Goal: Task Accomplishment & Management: Manage account settings

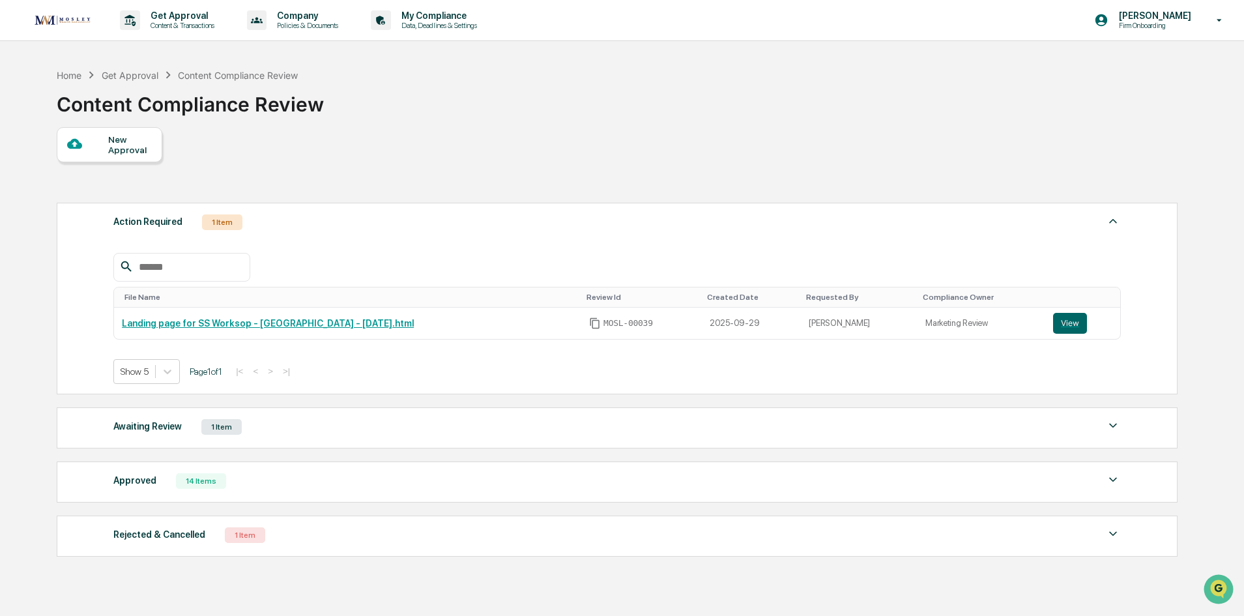
click at [120, 148] on div "New Approval" at bounding box center [130, 144] width 44 height 21
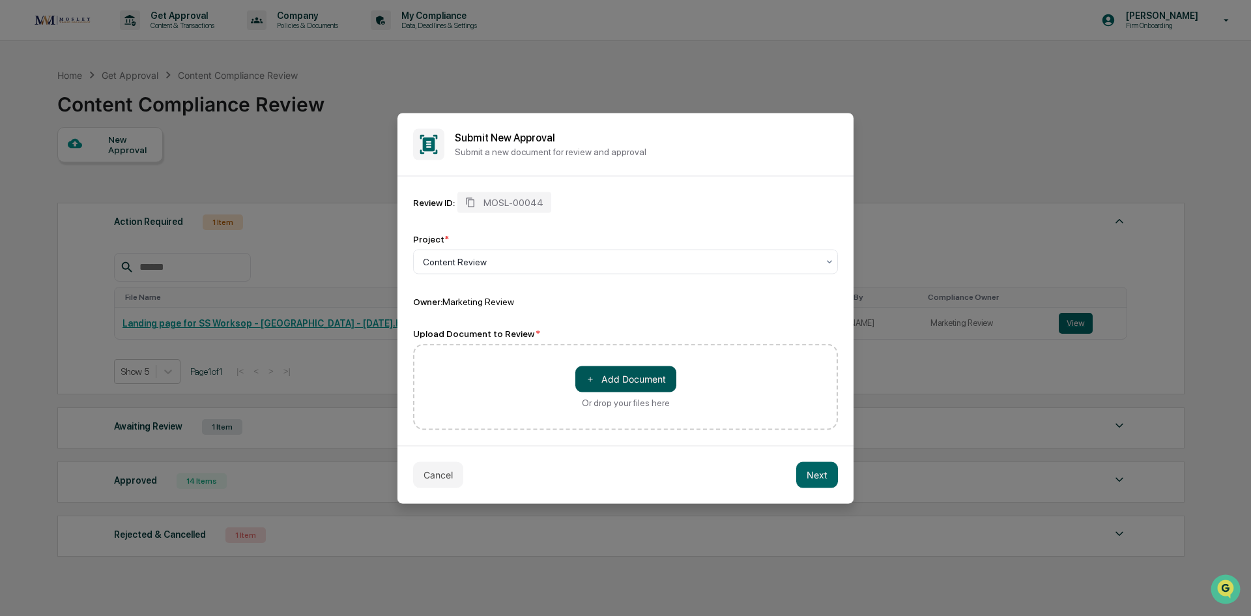
click at [641, 382] on button "＋ Add Document" at bounding box center [625, 379] width 101 height 26
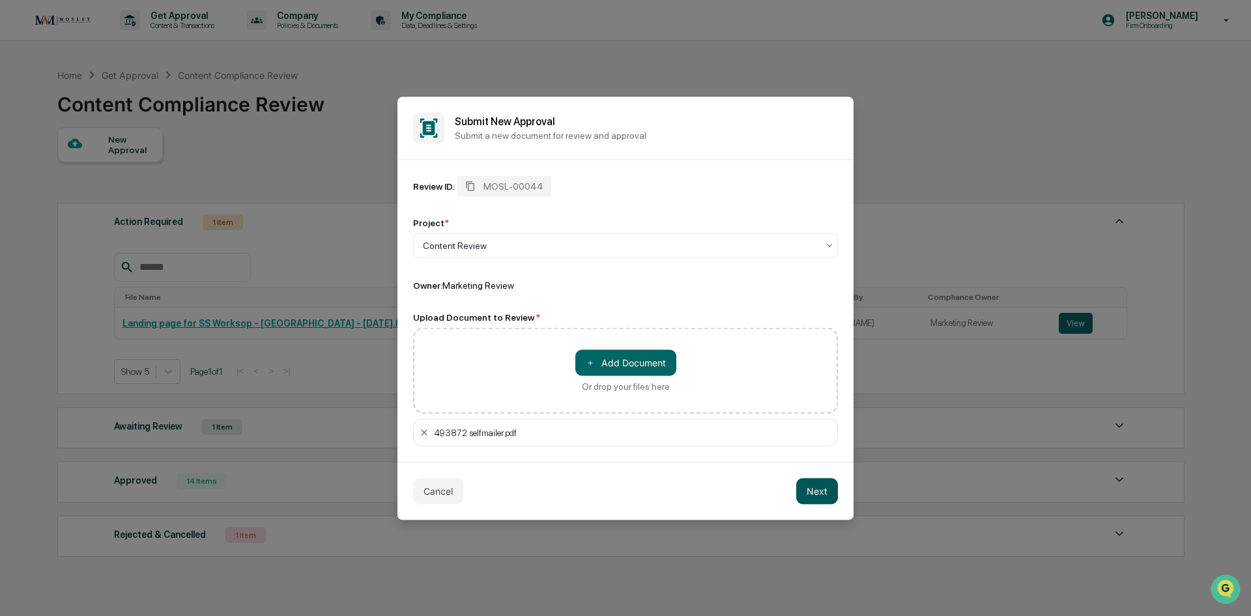
click at [807, 488] on button "Next" at bounding box center [817, 491] width 42 height 26
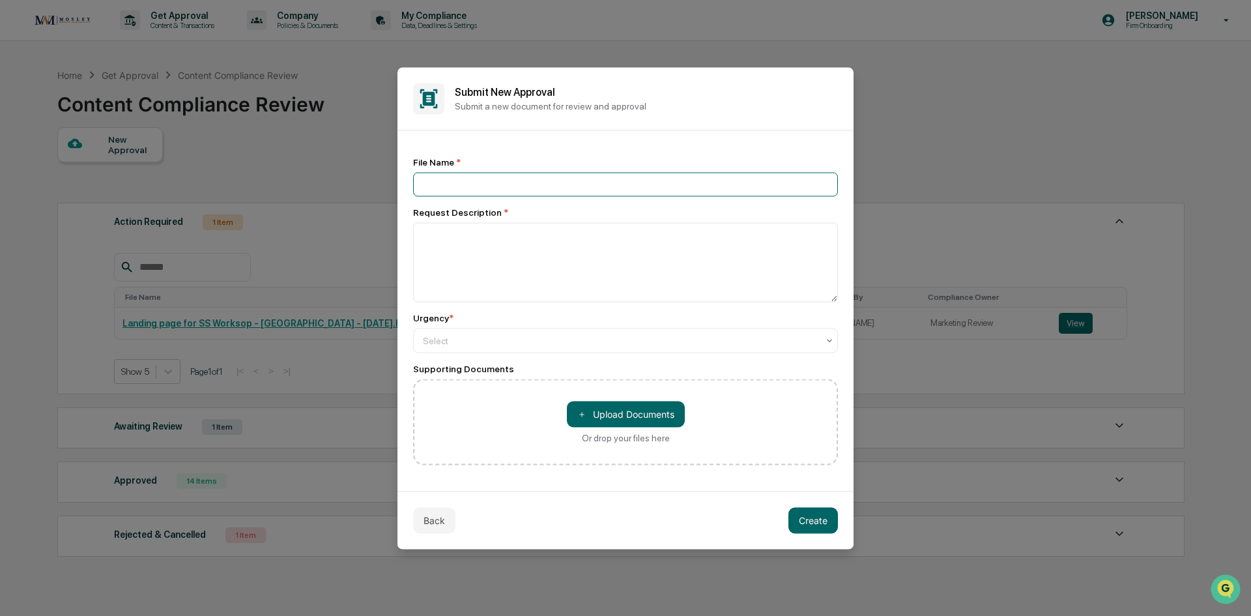
click at [559, 188] on input at bounding box center [625, 184] width 425 height 24
type input "**********"
click at [543, 239] on textarea at bounding box center [625, 261] width 425 height 79
type textarea "*"
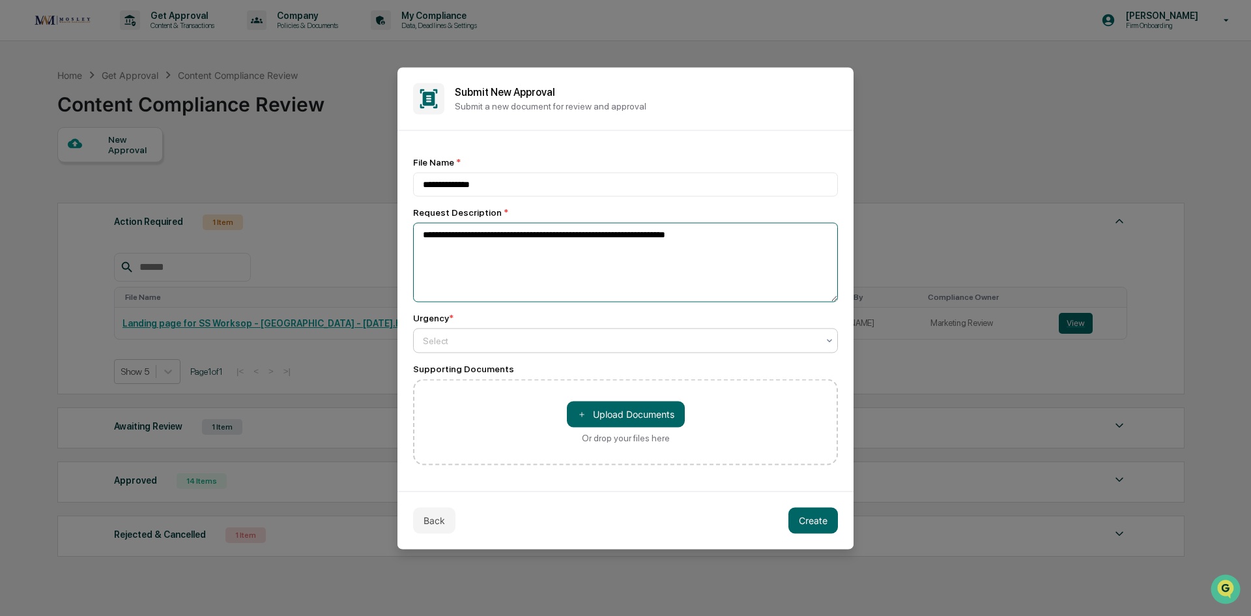
type textarea "**********"
click at [556, 337] on div at bounding box center [620, 340] width 395 height 13
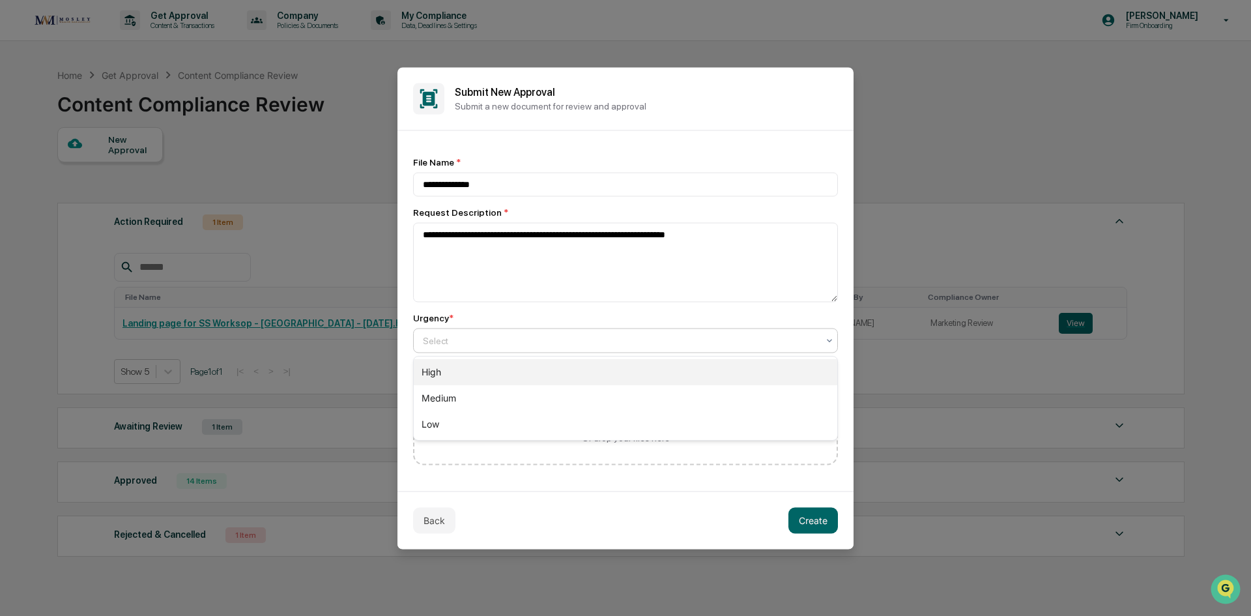
click at [524, 372] on div "High" at bounding box center [626, 372] width 424 height 26
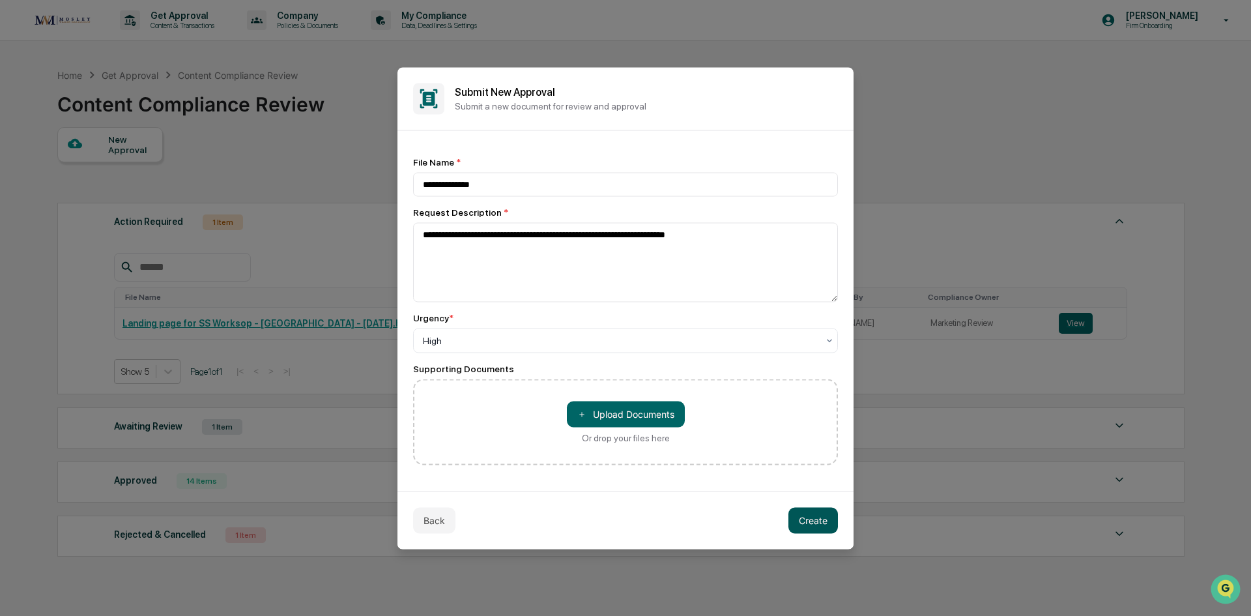
click at [805, 520] on button "Create" at bounding box center [813, 520] width 50 height 26
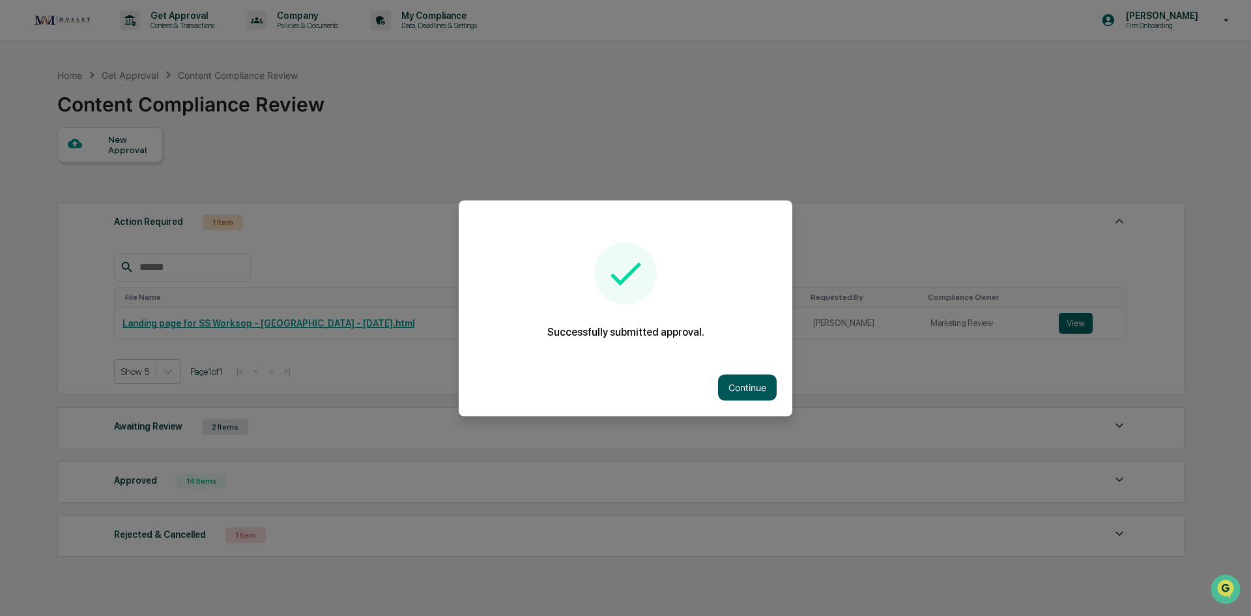
click at [754, 381] on button "Continue" at bounding box center [747, 387] width 59 height 26
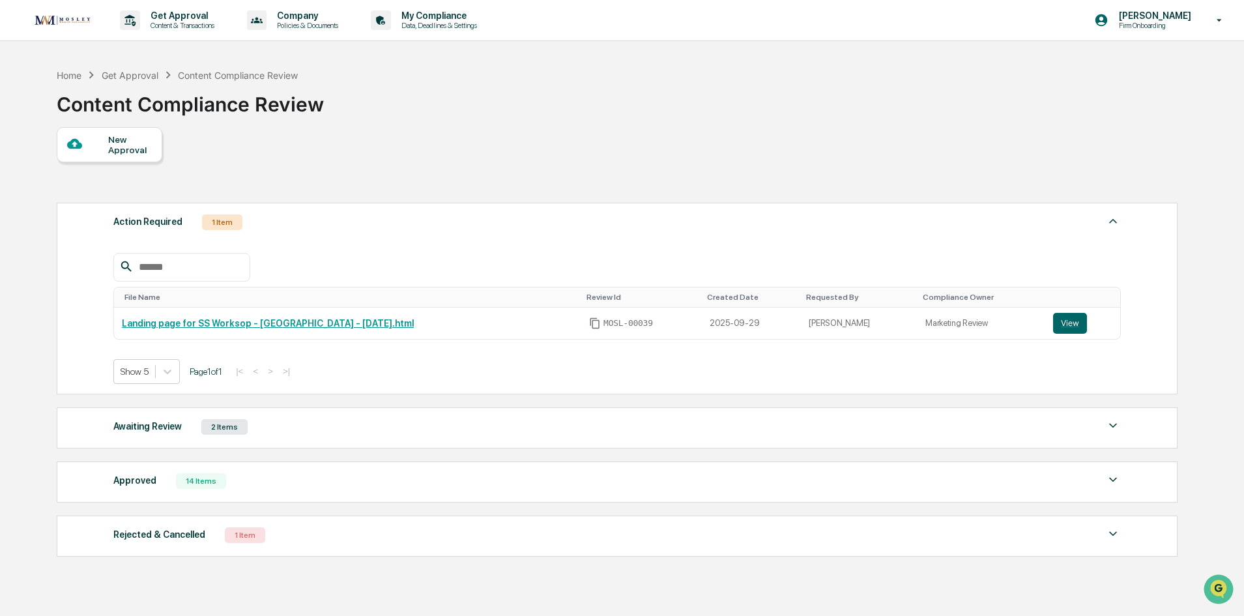
click at [225, 429] on div "2 Items" at bounding box center [224, 427] width 46 height 16
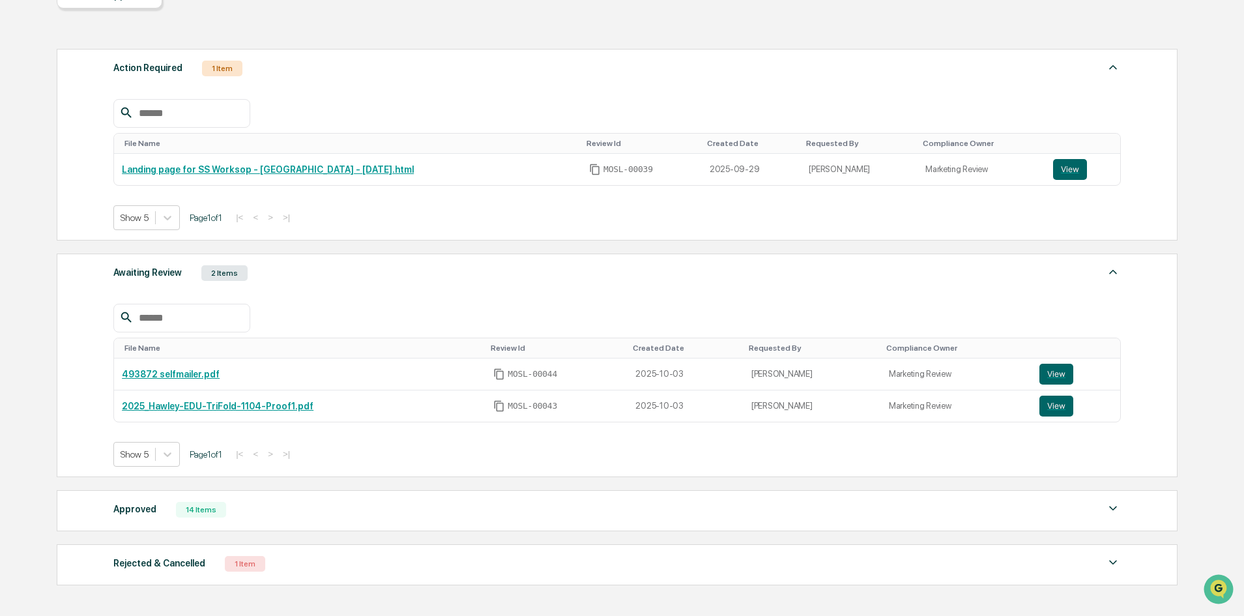
scroll to position [130, 0]
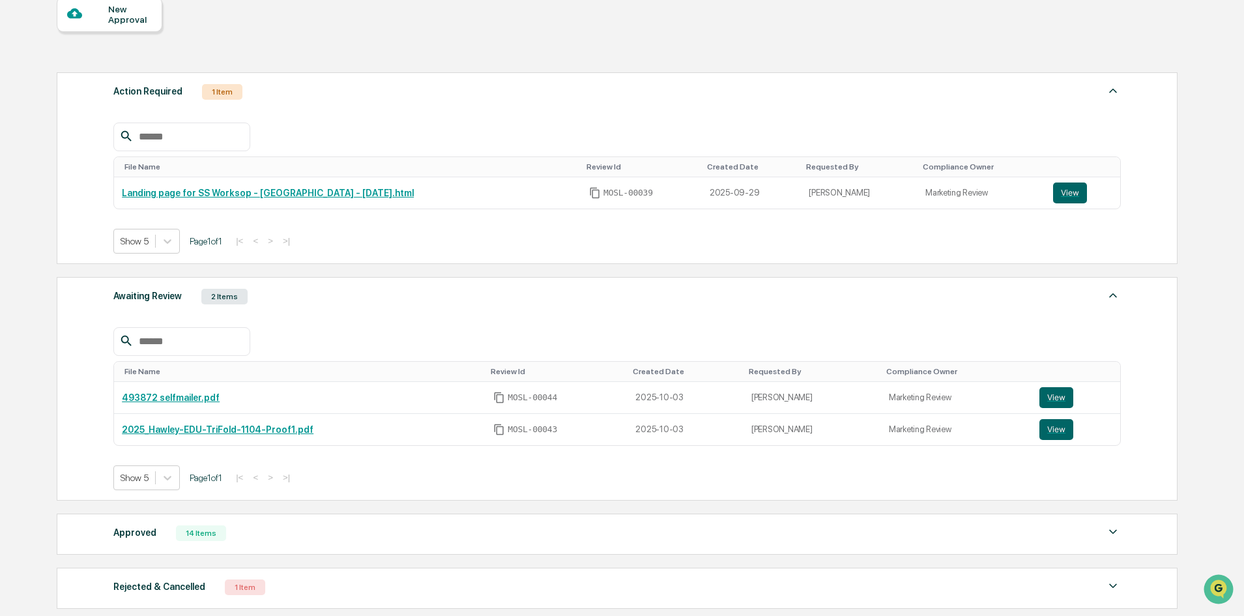
click at [95, 12] on div at bounding box center [87, 14] width 41 height 16
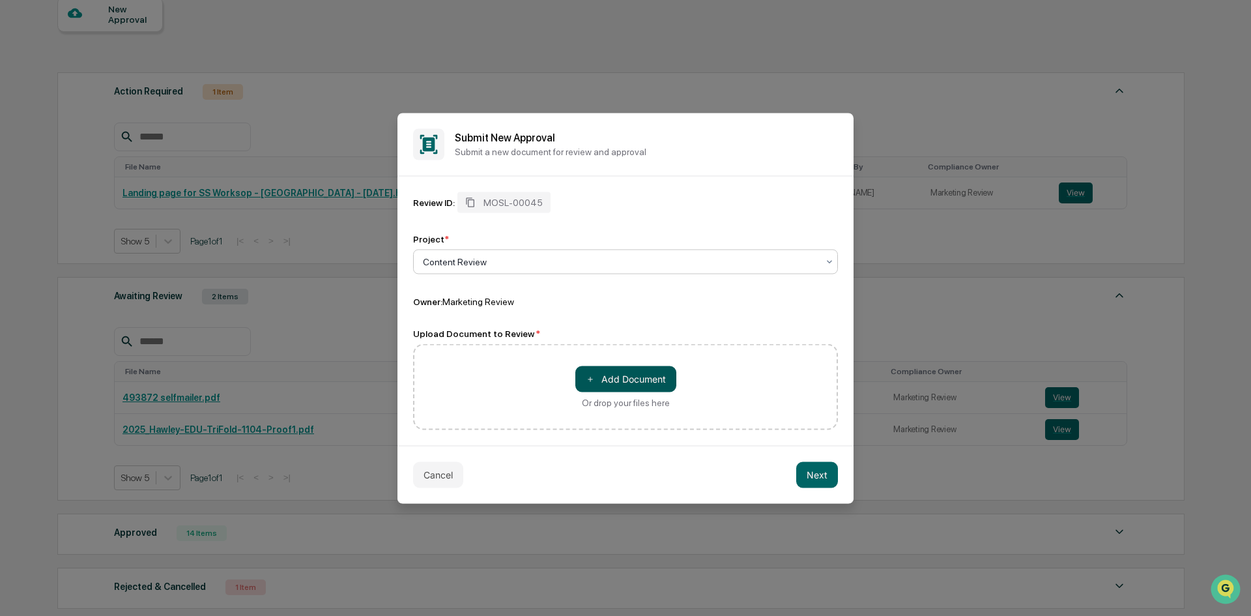
click at [640, 373] on button "＋ Add Document" at bounding box center [625, 379] width 101 height 26
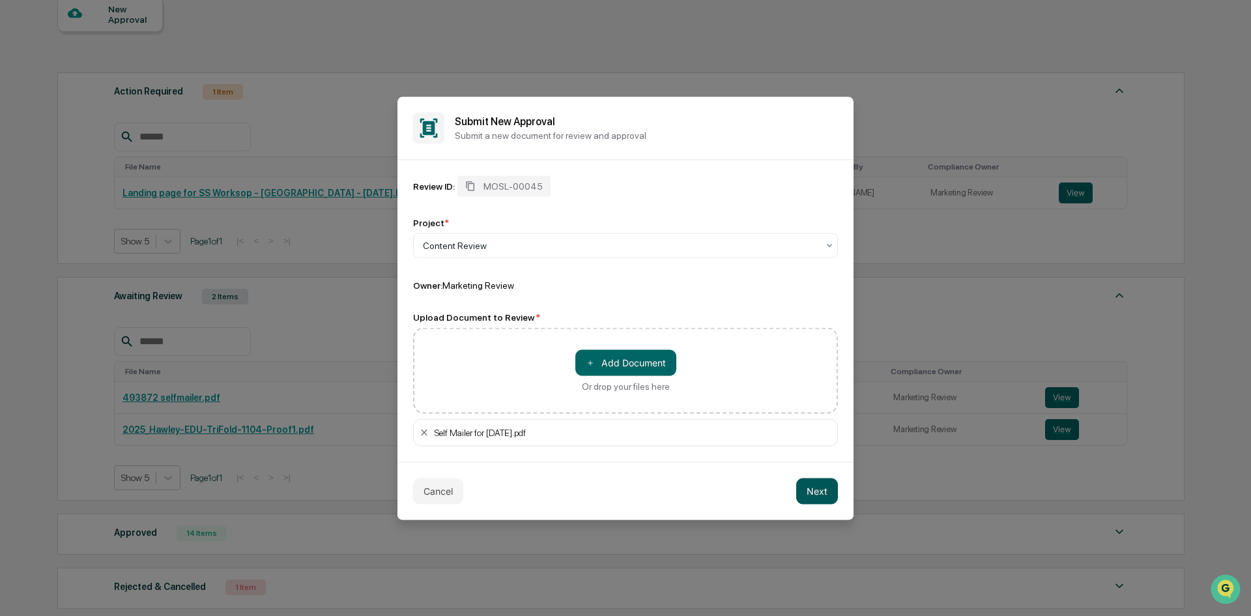
click at [829, 491] on button "Next" at bounding box center [817, 491] width 42 height 26
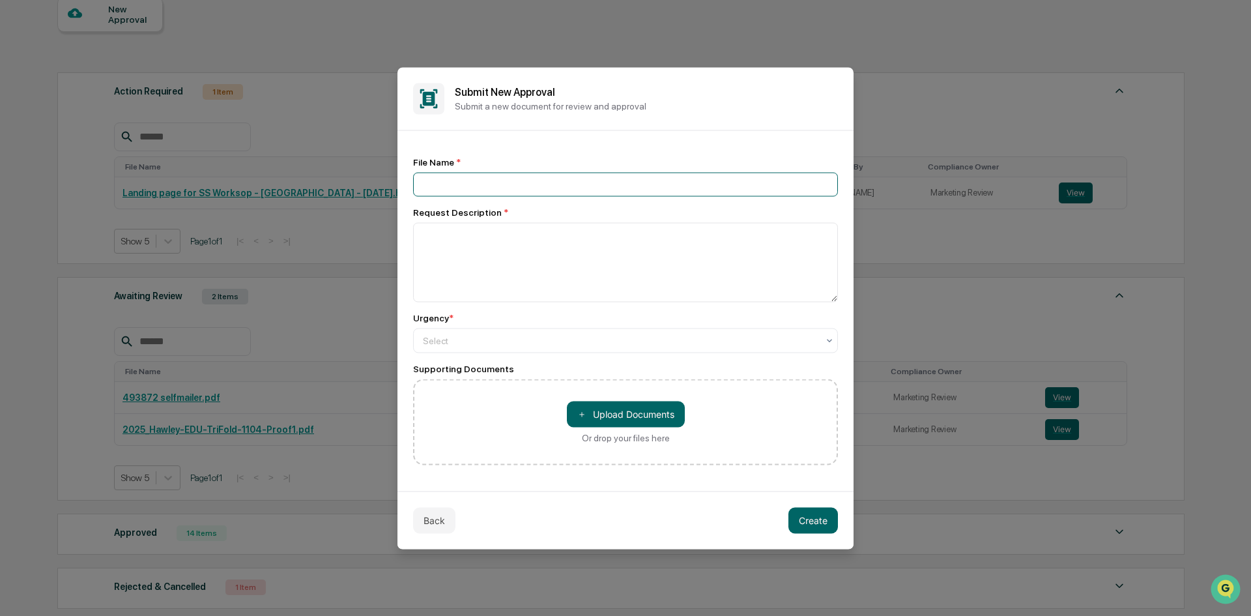
click at [538, 182] on input at bounding box center [625, 184] width 425 height 24
type input "**********"
click at [538, 227] on textarea at bounding box center [625, 261] width 425 height 79
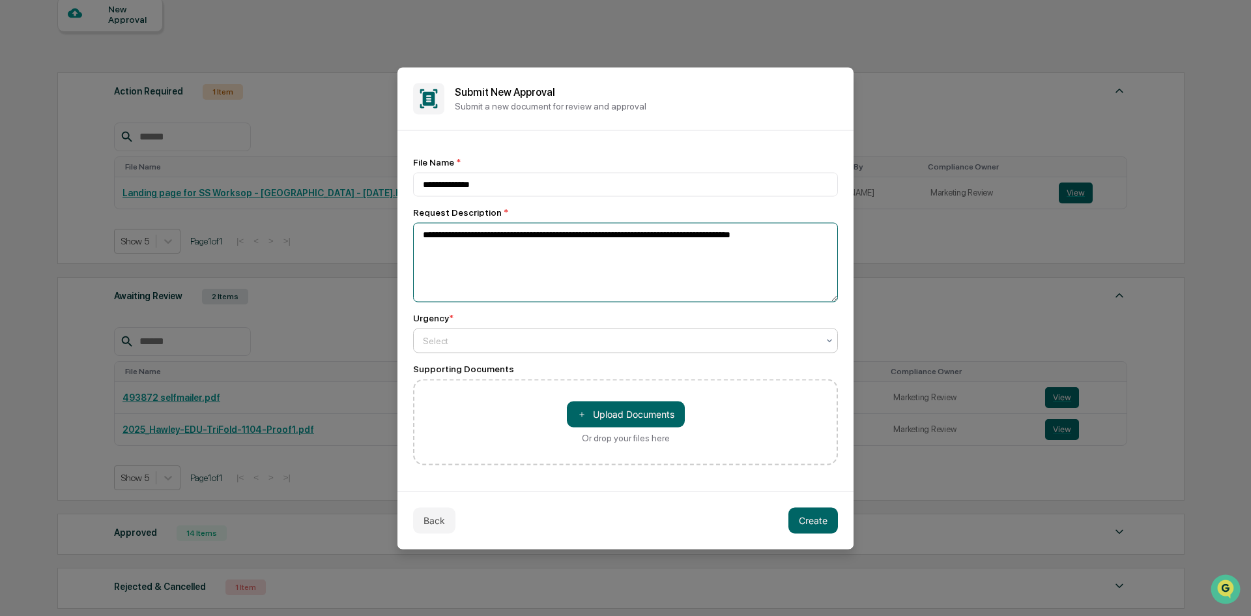
type textarea "**********"
click at [508, 339] on div at bounding box center [620, 340] width 395 height 13
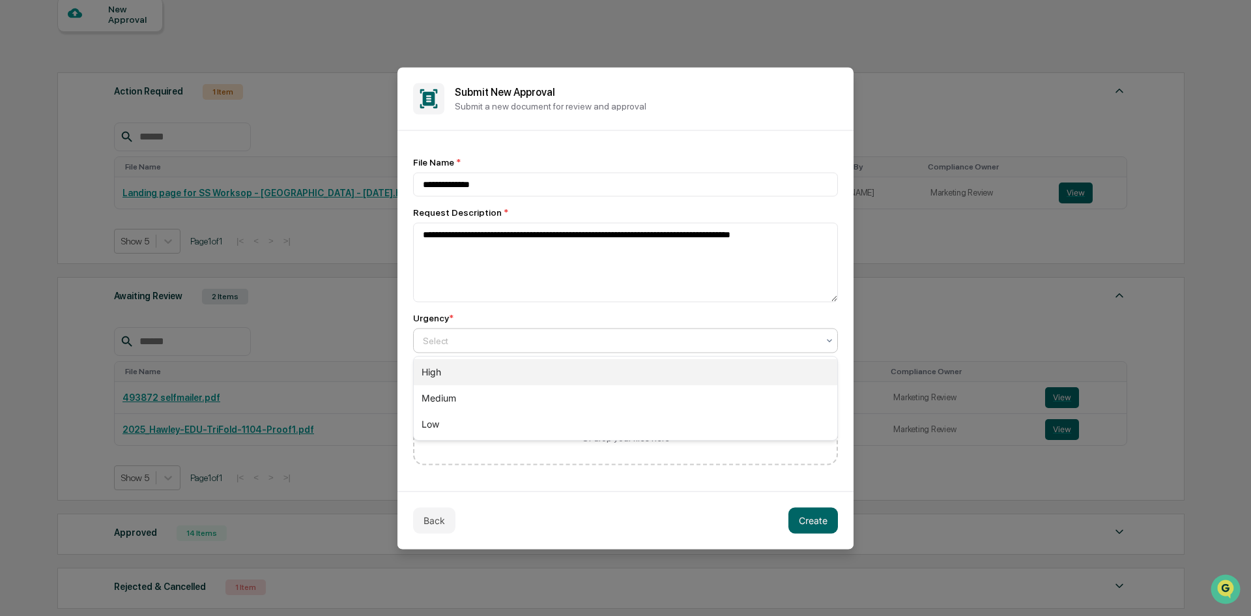
click at [496, 376] on div "High" at bounding box center [626, 372] width 424 height 26
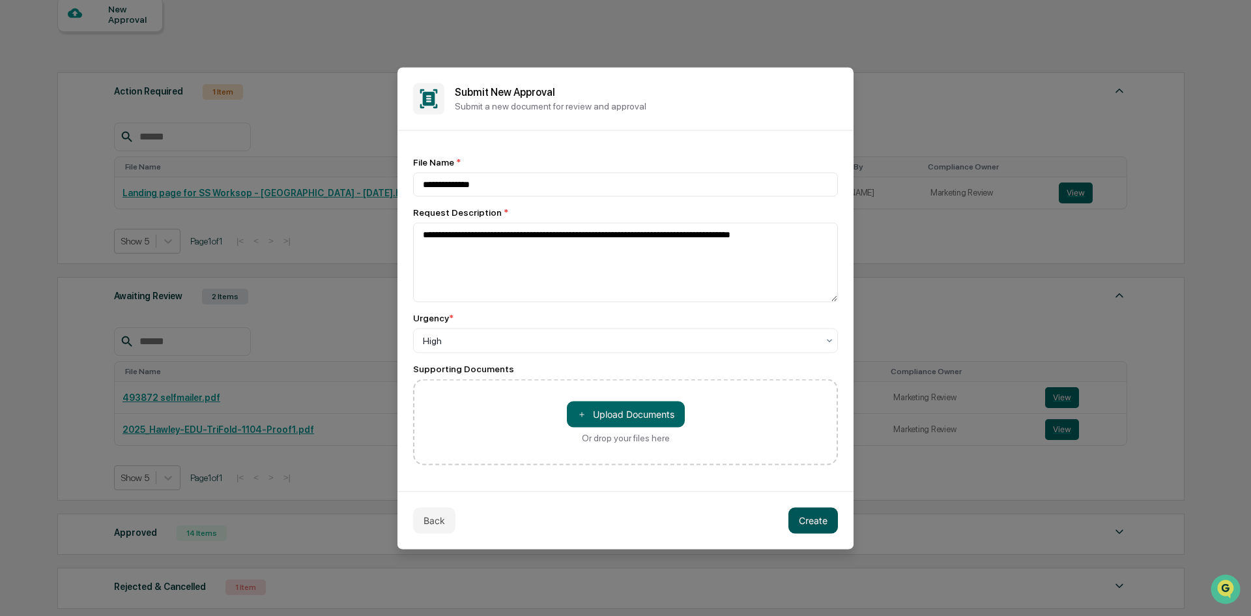
click at [813, 519] on button "Create" at bounding box center [813, 520] width 50 height 26
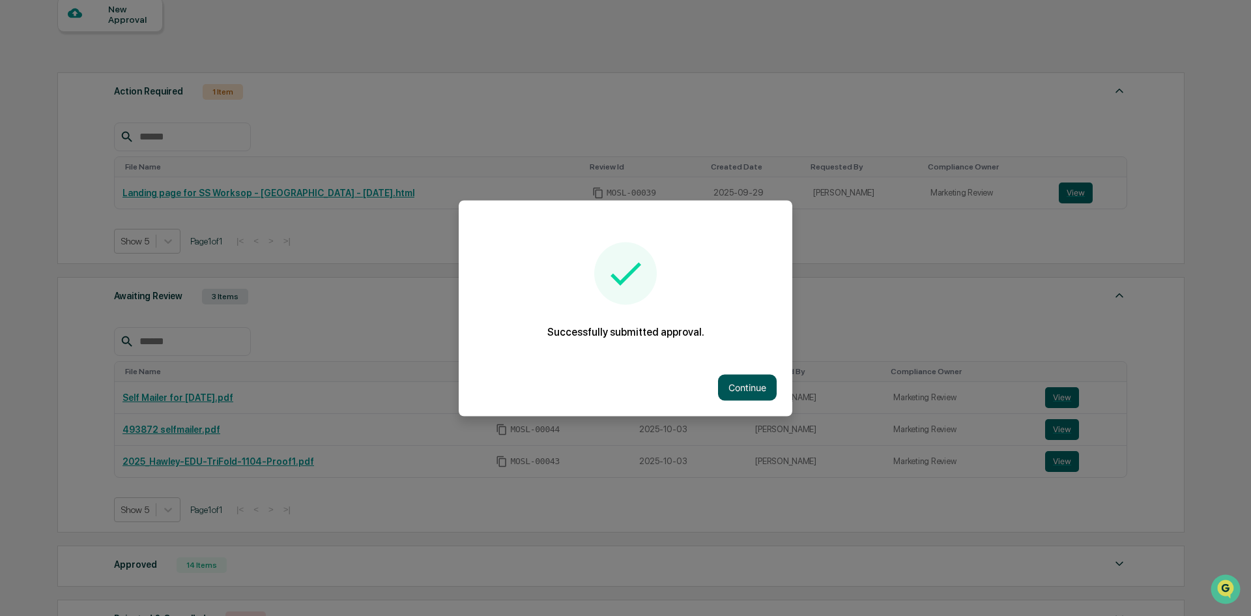
click at [737, 384] on button "Continue" at bounding box center [747, 387] width 59 height 26
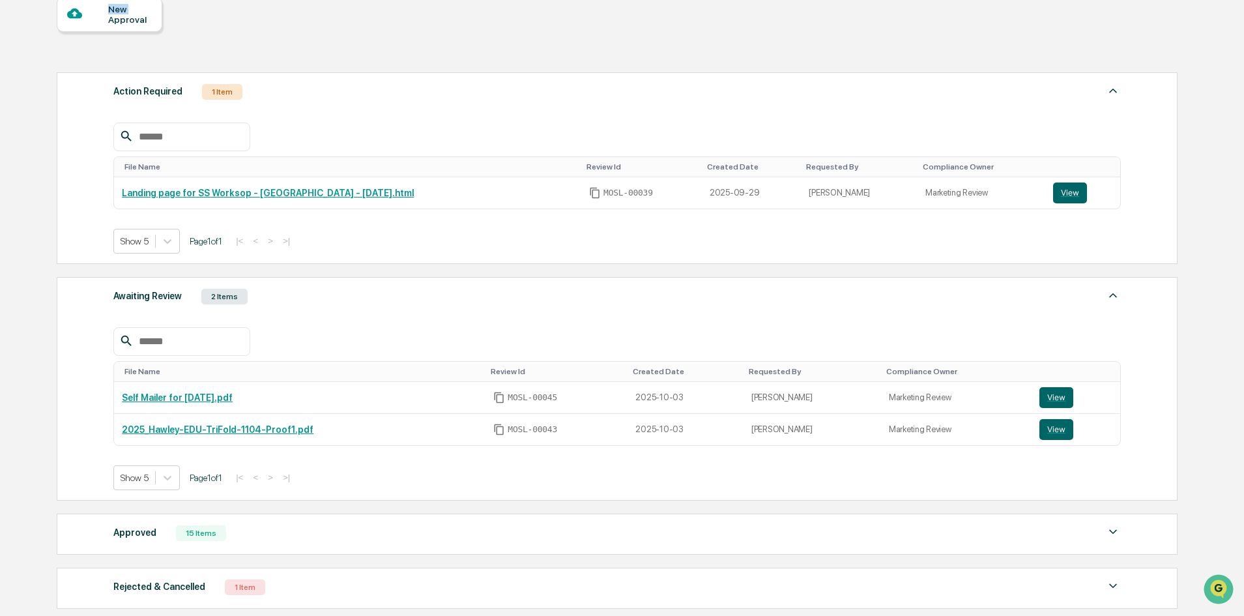
click at [109, 14] on div "New Approval" at bounding box center [130, 14] width 44 height 21
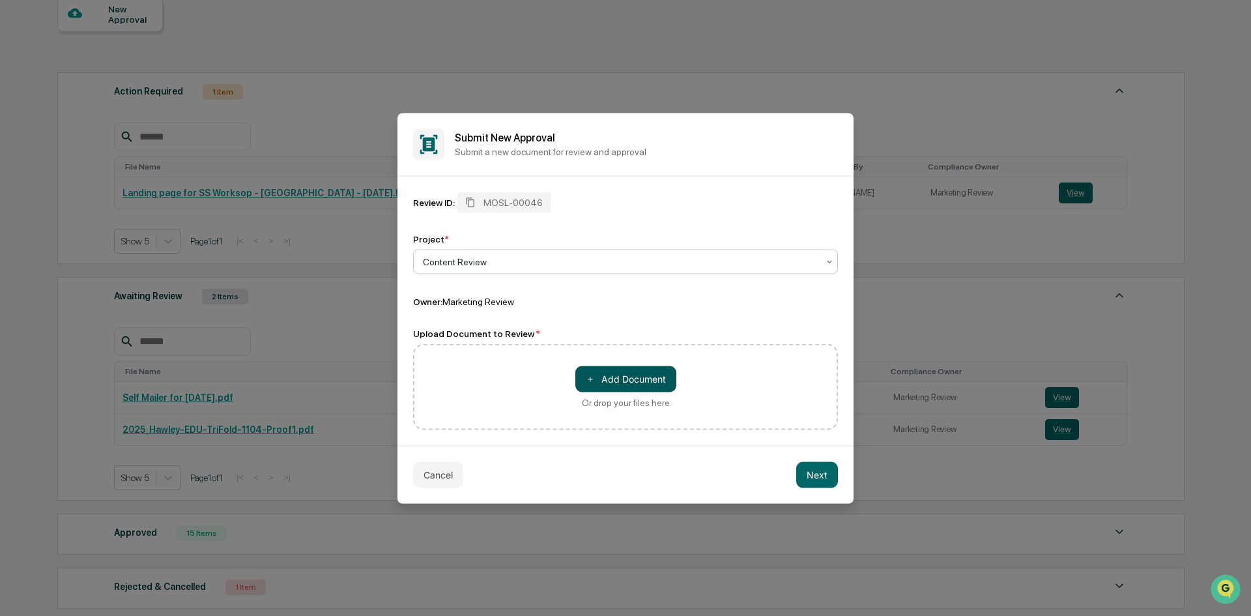
click at [604, 375] on button "＋ Add Document" at bounding box center [625, 379] width 101 height 26
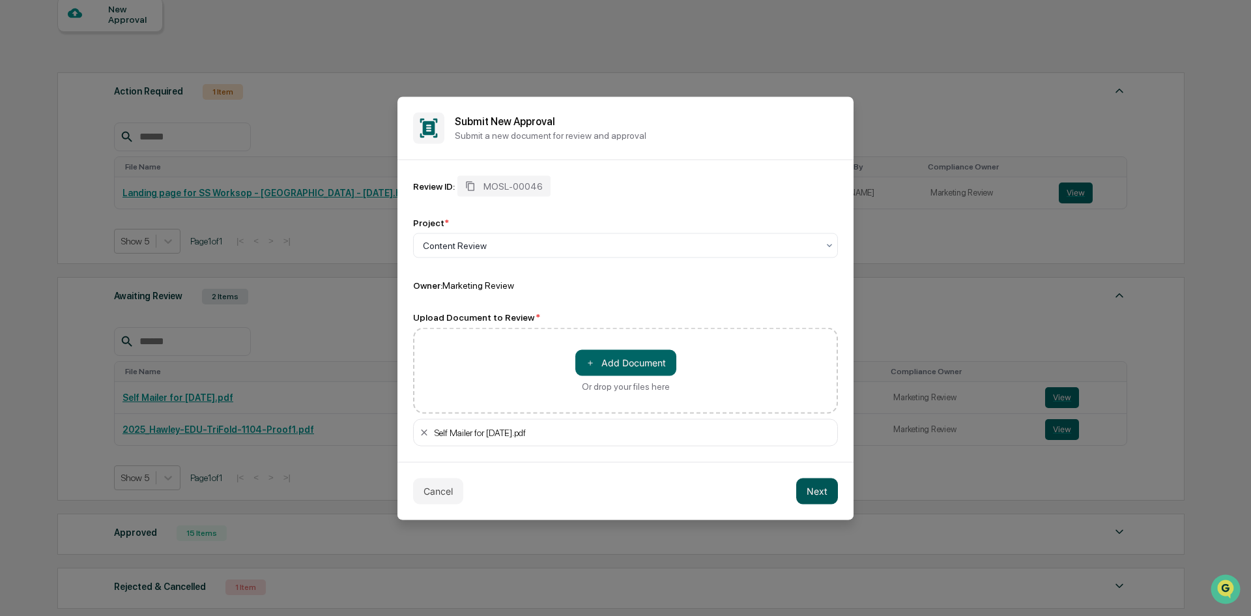
click at [831, 500] on button "Next" at bounding box center [817, 491] width 42 height 26
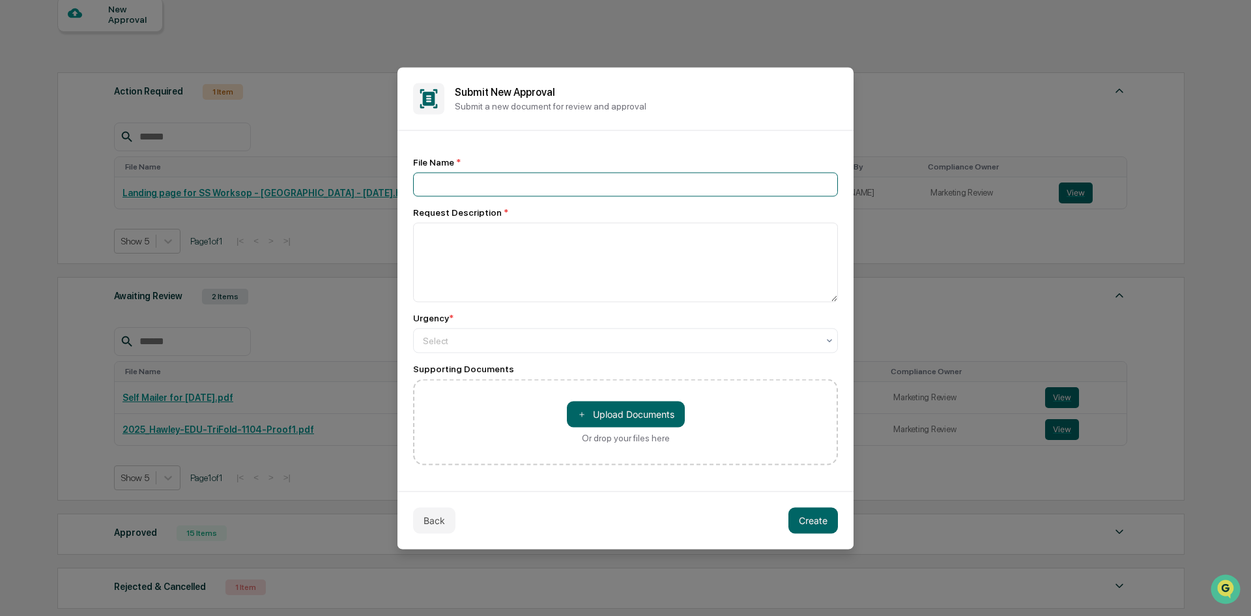
click at [547, 192] on input at bounding box center [625, 184] width 425 height 24
type input "**********"
click at [528, 237] on textarea at bounding box center [625, 261] width 425 height 79
type textarea "**********"
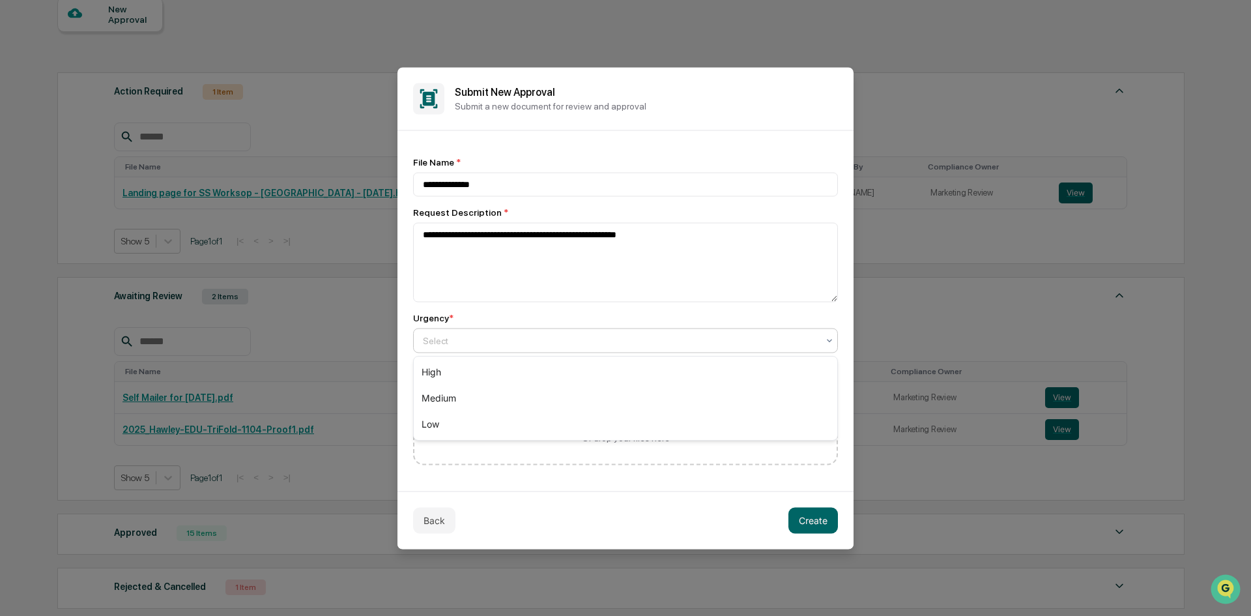
click at [618, 340] on div at bounding box center [620, 340] width 395 height 13
click at [581, 366] on div "High" at bounding box center [626, 372] width 424 height 26
click at [816, 525] on button "Create" at bounding box center [813, 520] width 50 height 26
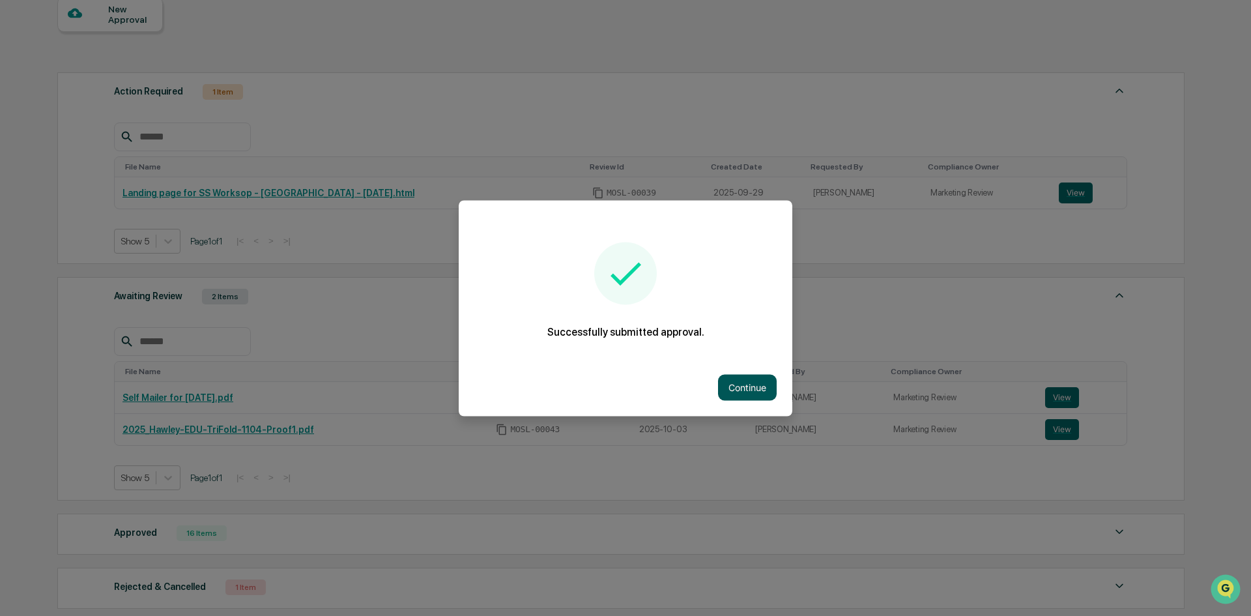
click at [740, 380] on button "Continue" at bounding box center [747, 387] width 59 height 26
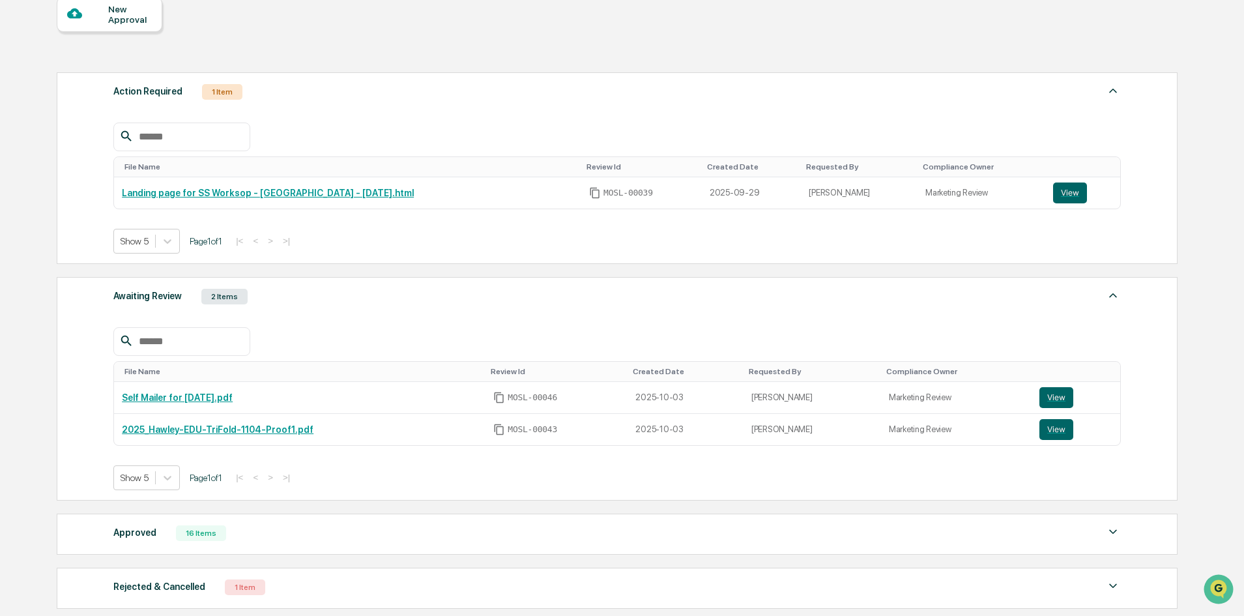
click at [97, 1] on div "New Approval" at bounding box center [110, 14] width 106 height 35
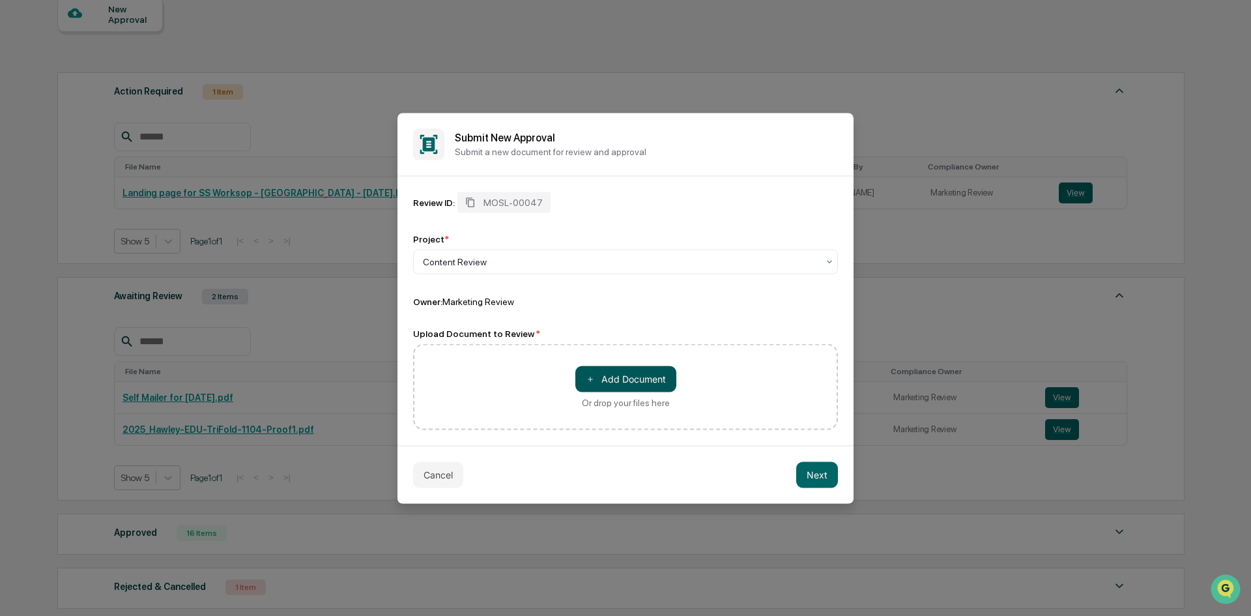
click at [603, 387] on button "＋ Add Document" at bounding box center [625, 379] width 101 height 26
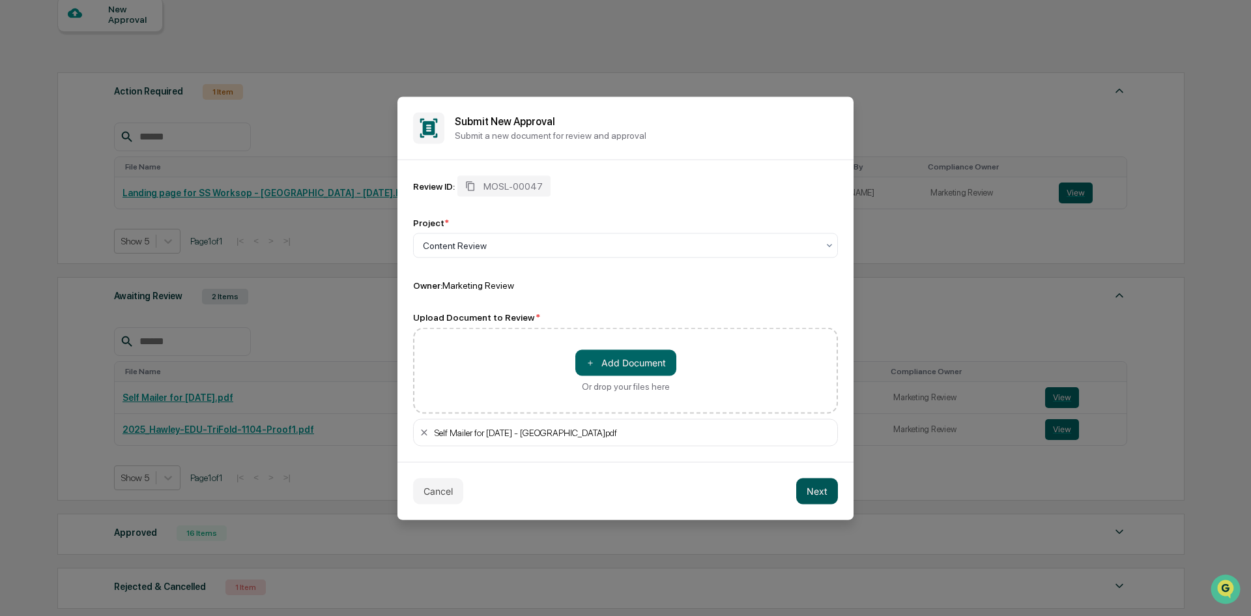
click at [824, 493] on button "Next" at bounding box center [817, 491] width 42 height 26
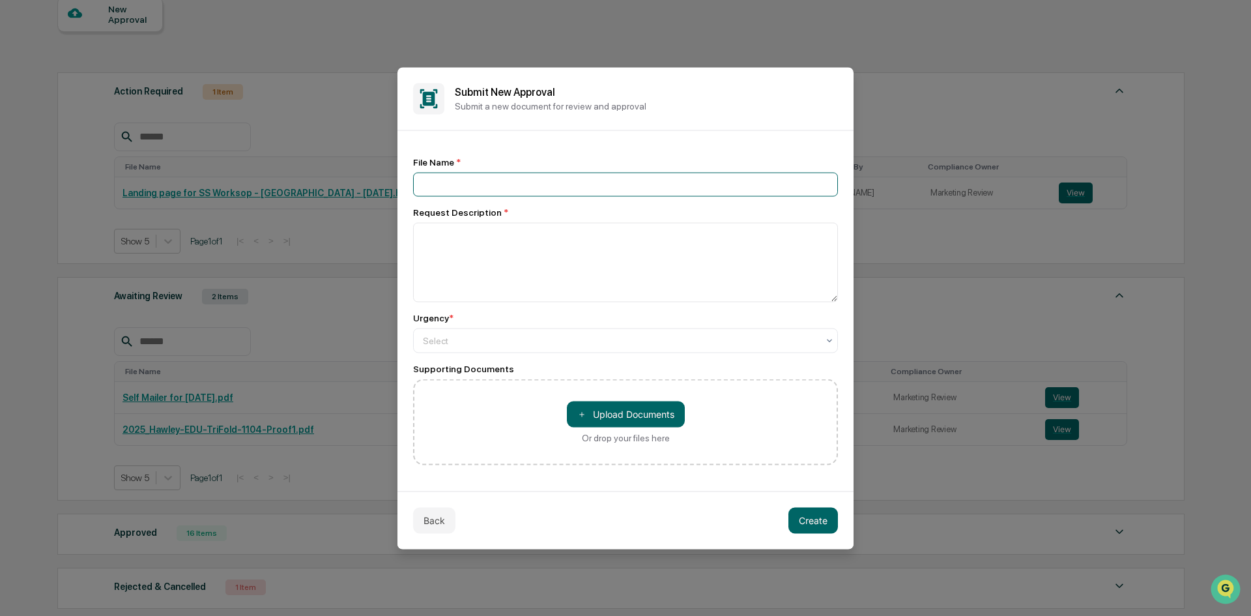
click at [648, 184] on input at bounding box center [625, 184] width 425 height 24
type input "**********"
click at [496, 243] on textarea at bounding box center [625, 261] width 425 height 79
type textarea "**********"
click at [547, 341] on div at bounding box center [620, 340] width 395 height 13
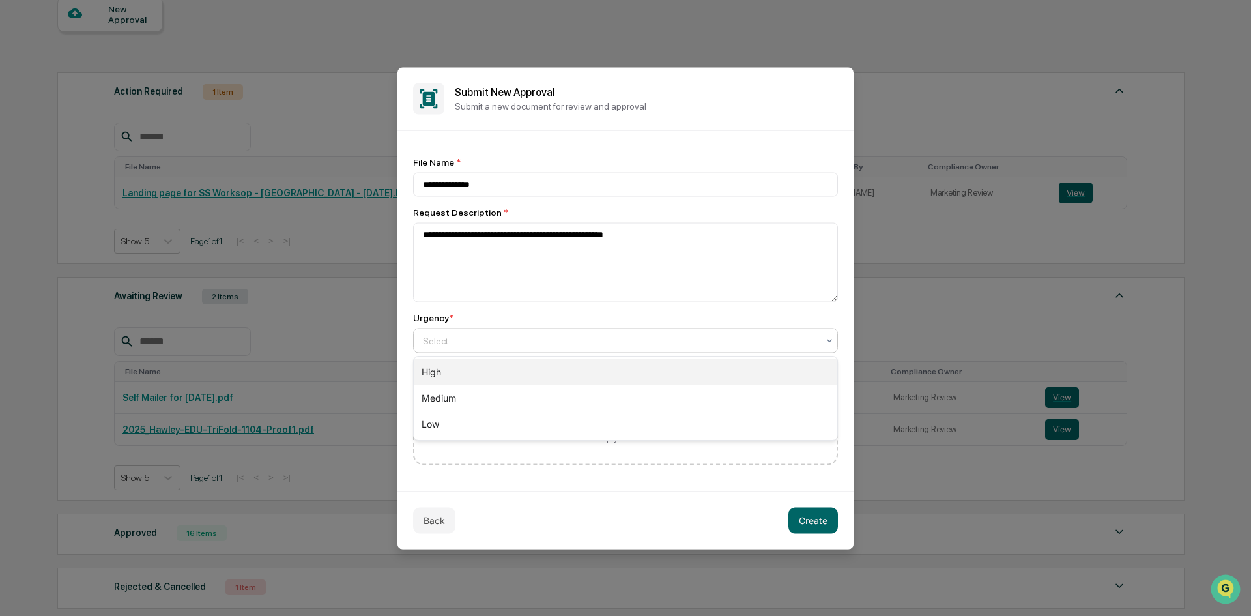
click at [544, 366] on div "High" at bounding box center [626, 372] width 424 height 26
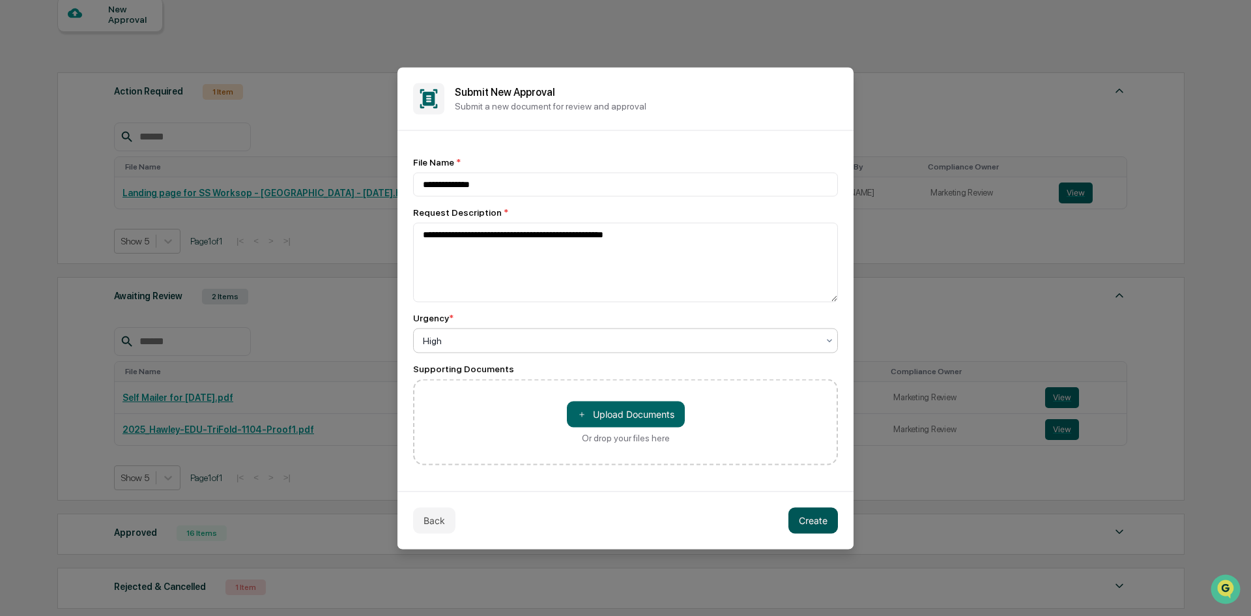
click at [816, 521] on button "Create" at bounding box center [813, 520] width 50 height 26
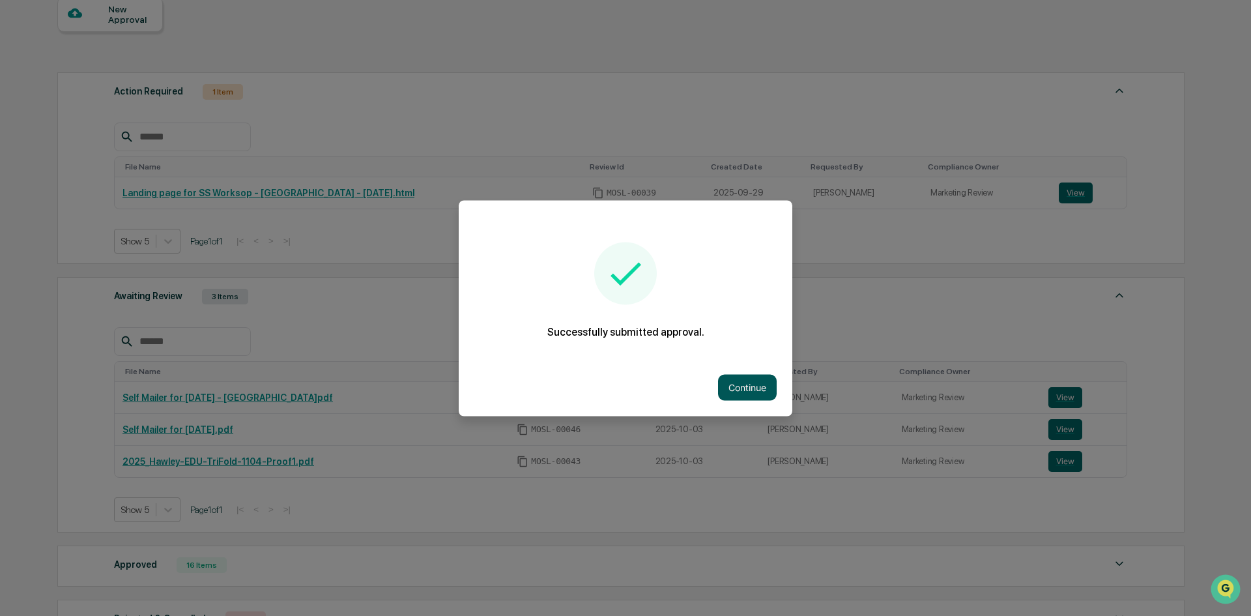
click at [758, 388] on button "Continue" at bounding box center [747, 387] width 59 height 26
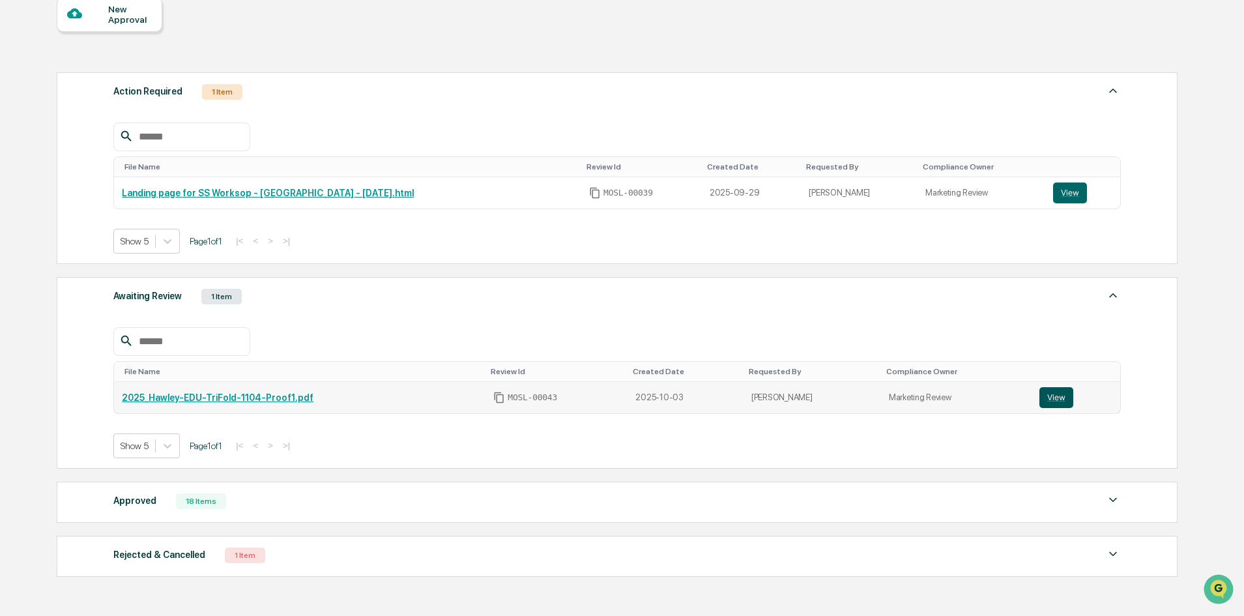
click at [1052, 395] on button "View" at bounding box center [1056, 397] width 34 height 21
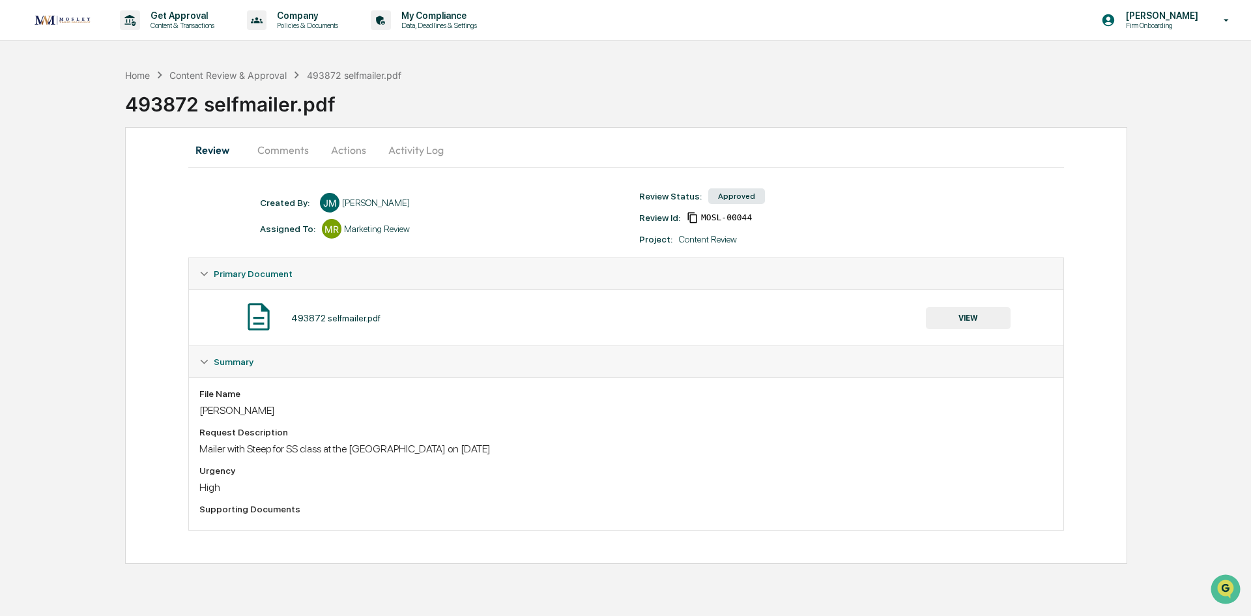
click at [958, 322] on button "VIEW" at bounding box center [968, 318] width 85 height 22
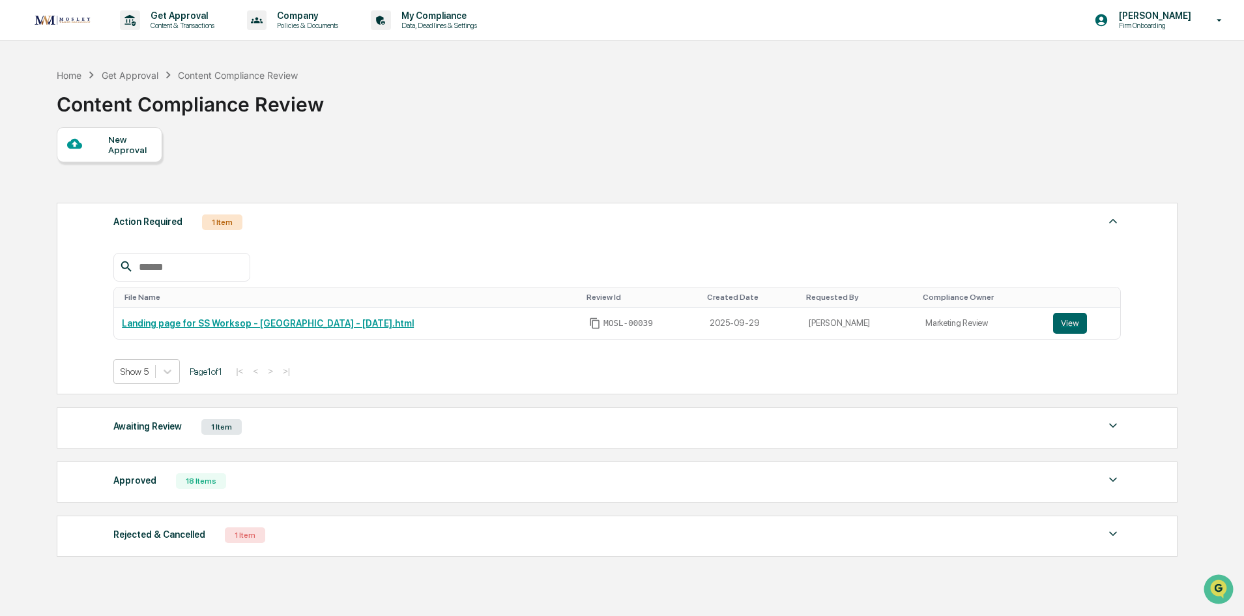
click at [232, 536] on div "1 Item" at bounding box center [245, 535] width 40 height 16
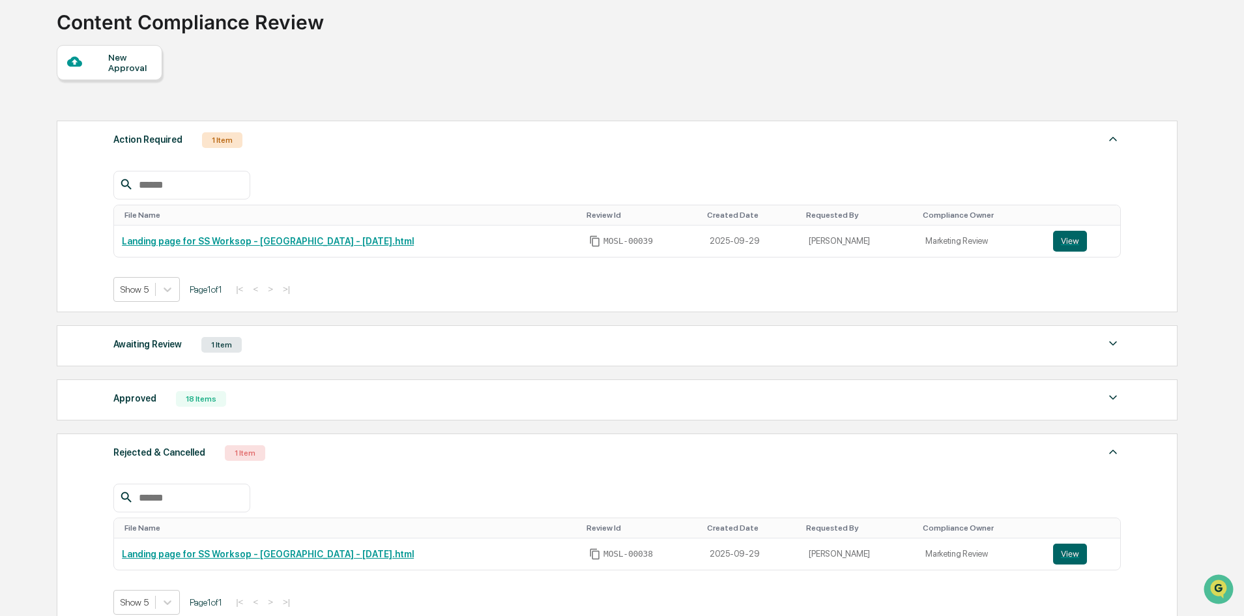
scroll to position [130, 0]
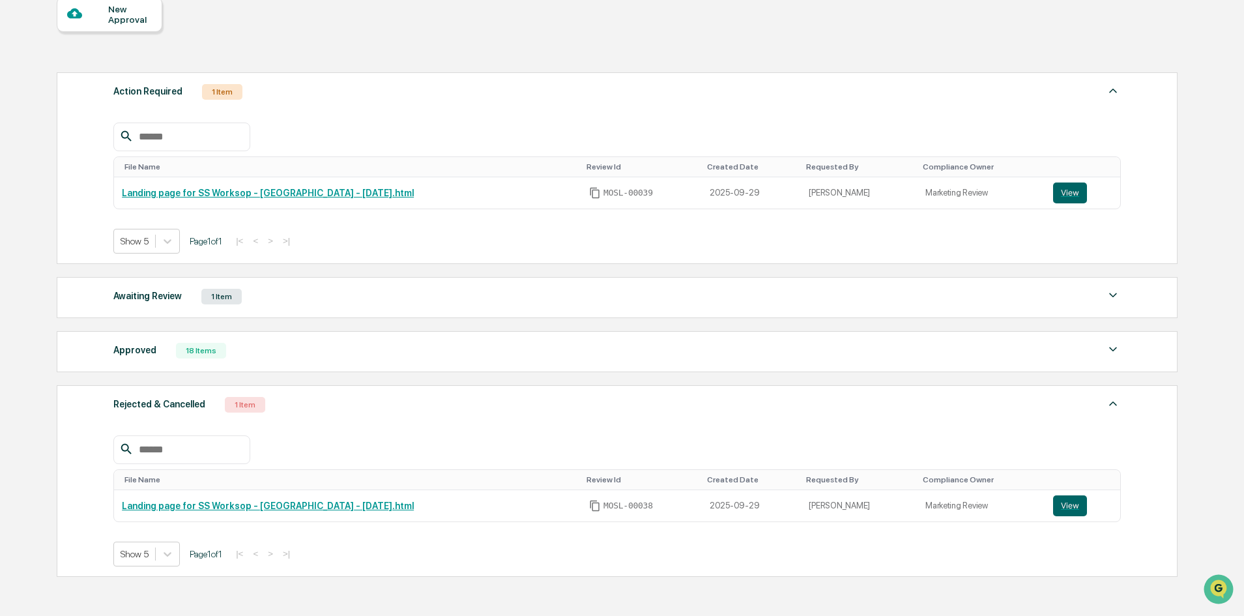
click at [218, 295] on div "1 Item" at bounding box center [221, 297] width 40 height 16
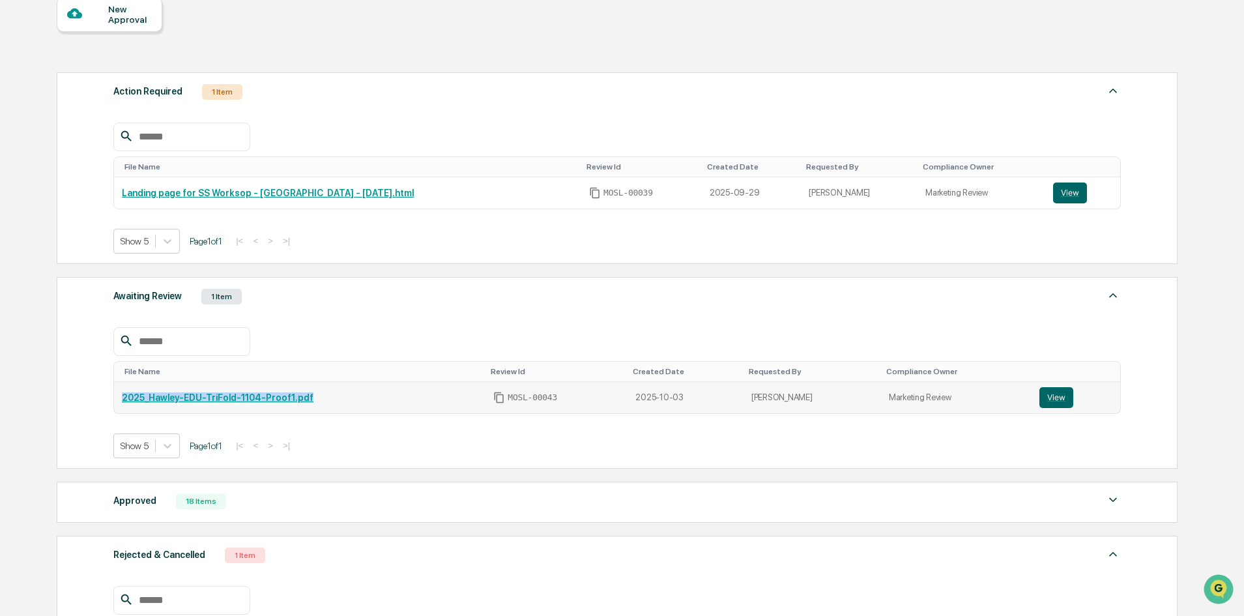
drag, startPoint x: 306, startPoint y: 397, endPoint x: 122, endPoint y: 393, distance: 183.8
click at [122, 393] on div "2025_Hawley-EDU-TriFold-1104-Proof1.pdf" at bounding box center [300, 397] width 356 height 10
copy link "2025_Hawley-EDU-TriFold-1104-Proof1.pdf"
click at [346, 341] on div at bounding box center [616, 341] width 1007 height 29
click at [223, 294] on div "1 Item" at bounding box center [221, 297] width 40 height 16
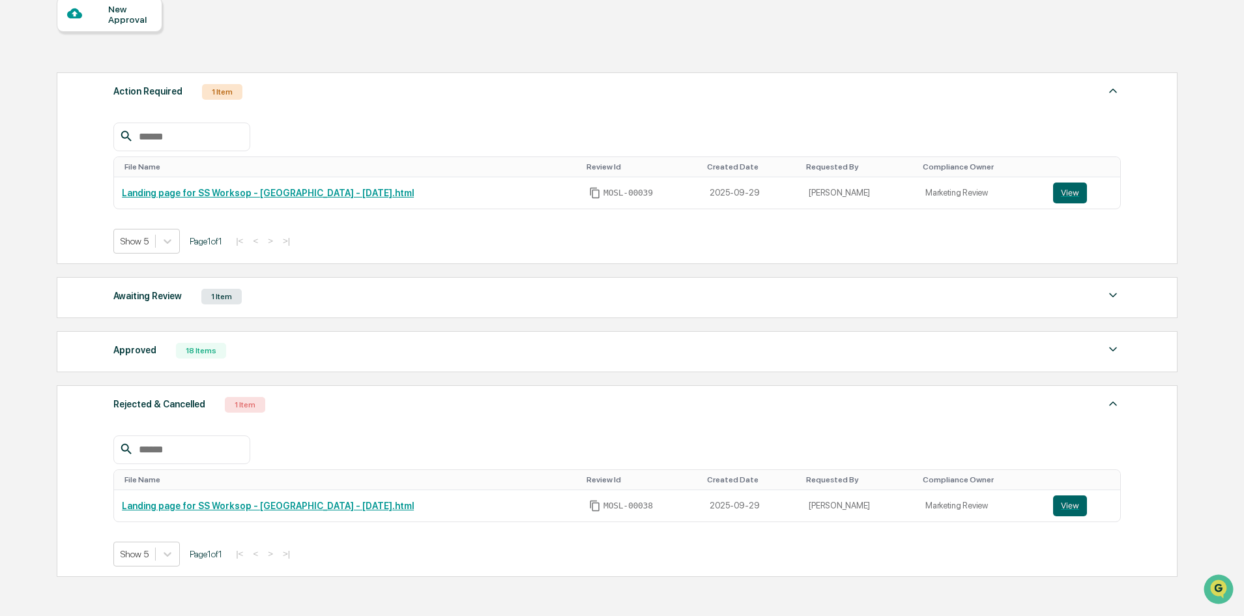
click at [222, 298] on div "1 Item" at bounding box center [221, 297] width 40 height 16
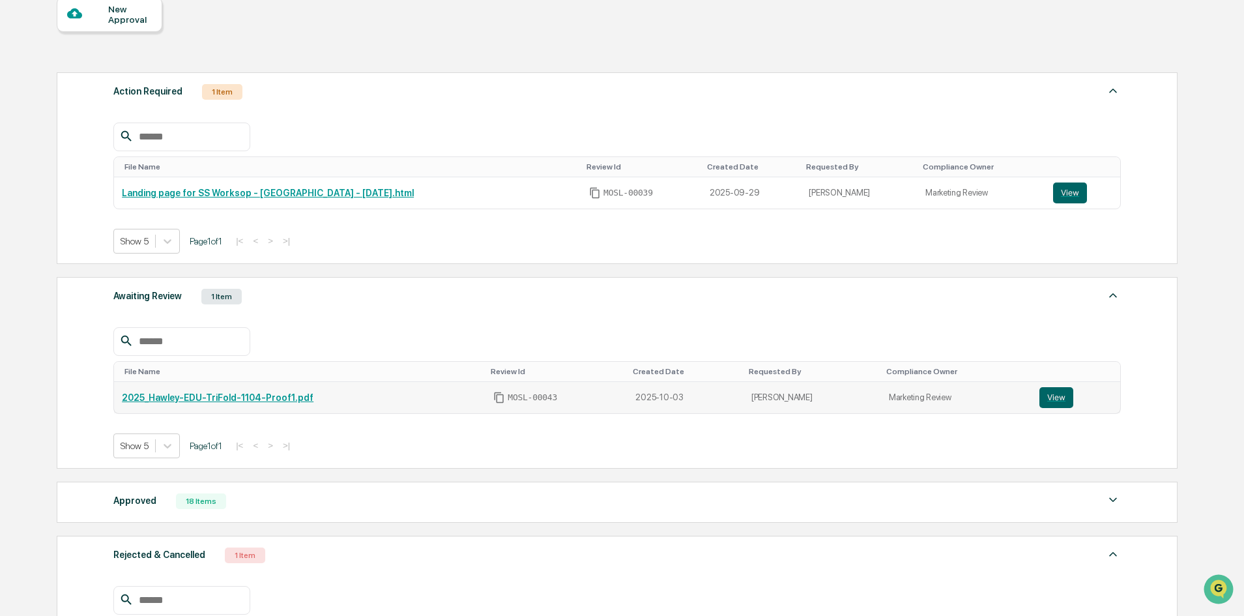
click at [287, 396] on link "2025_Hawley-EDU-TriFold-1104-Proof1.pdf" at bounding box center [218, 397] width 192 height 10
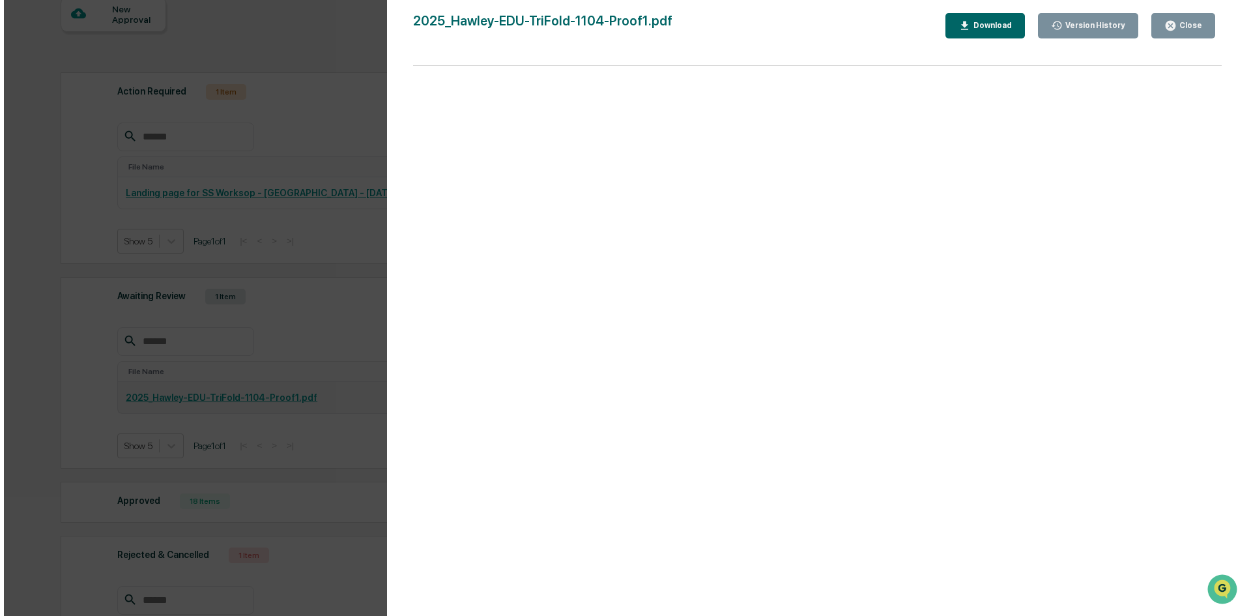
scroll to position [0, 0]
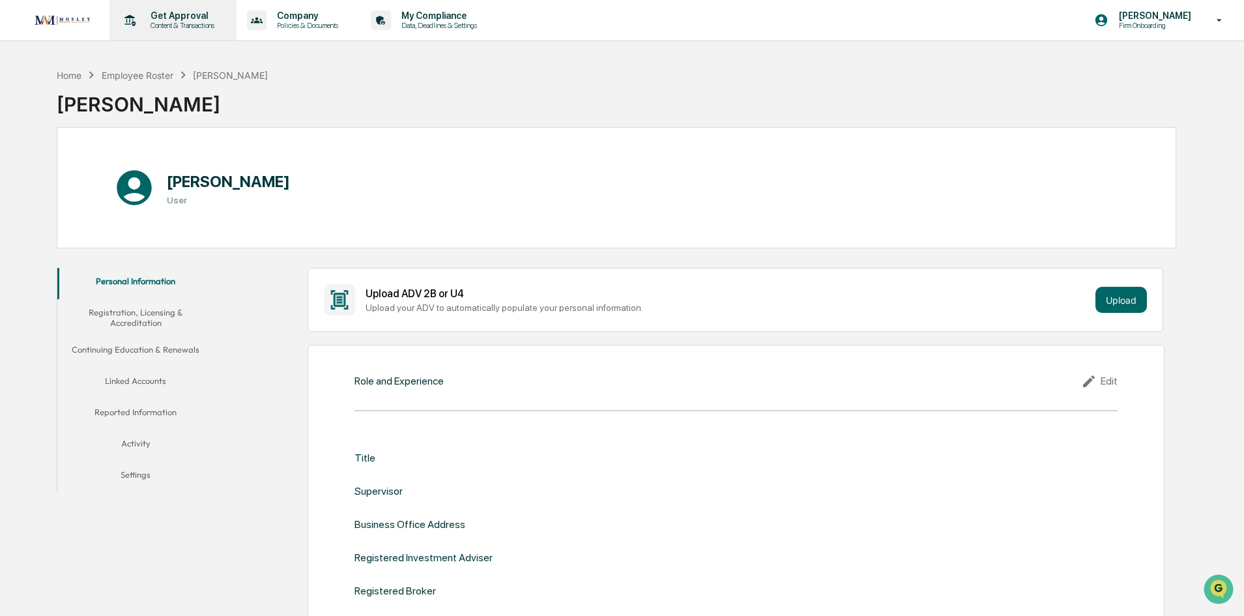
click at [177, 15] on p "Get Approval" at bounding box center [180, 15] width 81 height 10
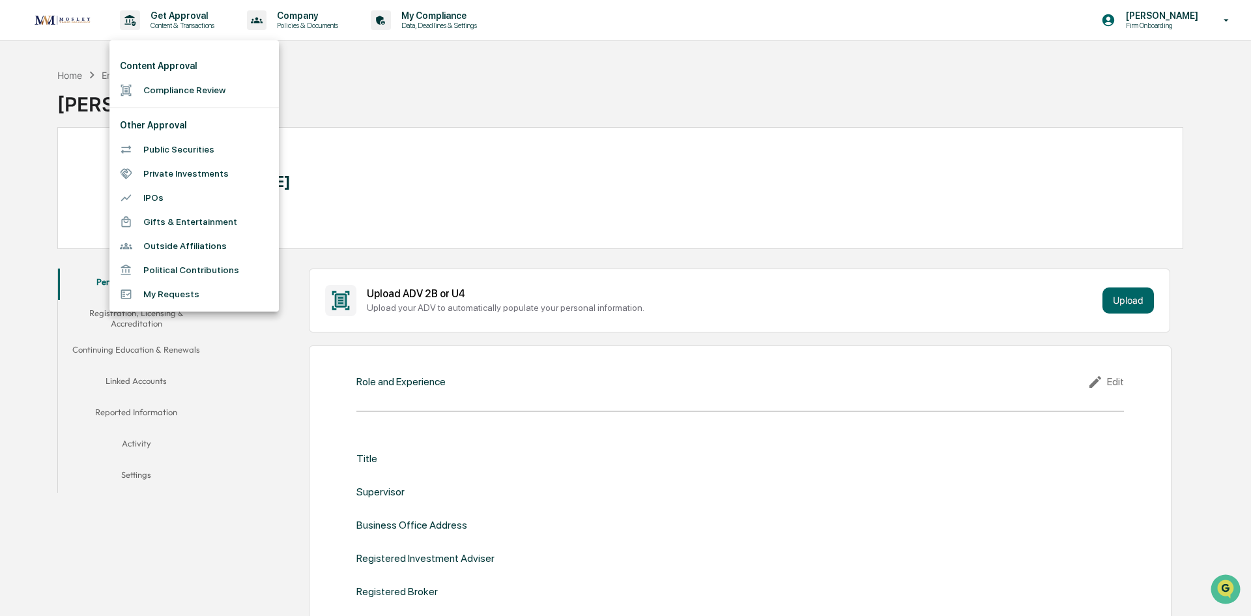
click at [177, 81] on li "Compliance Review" at bounding box center [193, 90] width 169 height 24
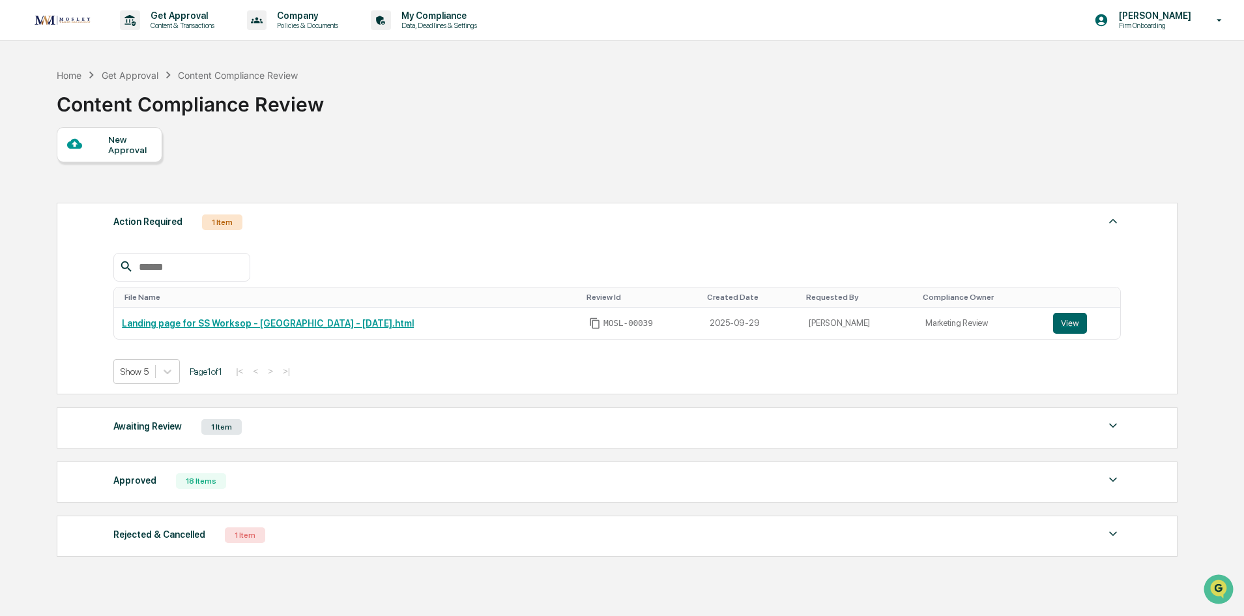
click at [1115, 428] on img at bounding box center [1113, 426] width 16 height 16
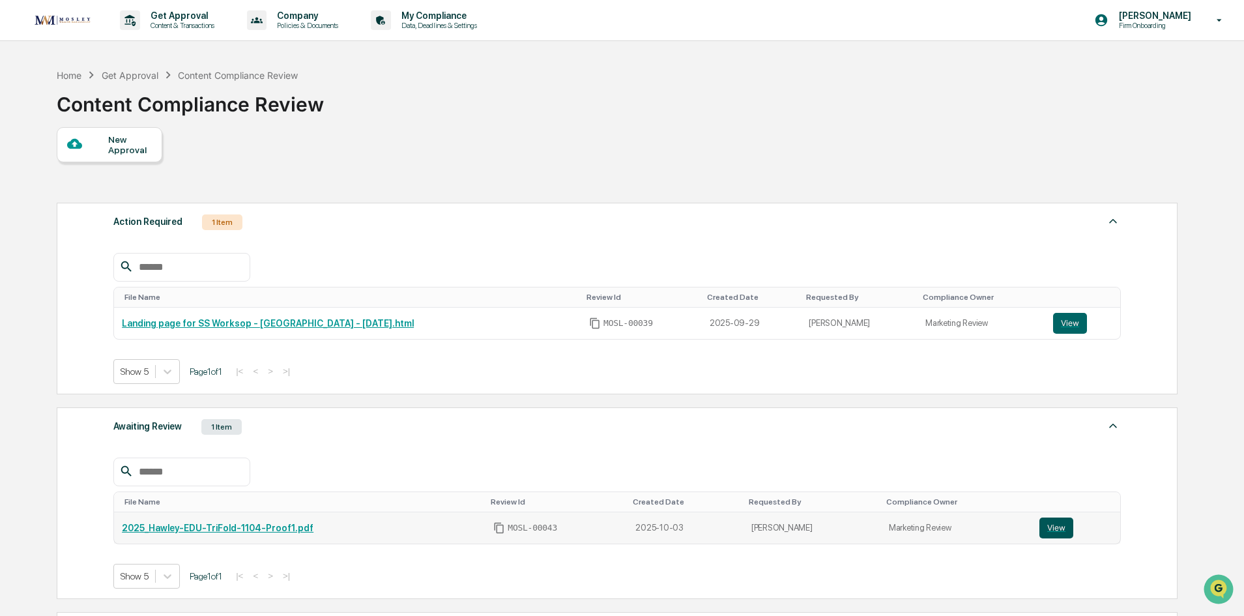
click at [1054, 532] on button "View" at bounding box center [1056, 527] width 34 height 21
click at [1044, 532] on button "View" at bounding box center [1056, 527] width 34 height 21
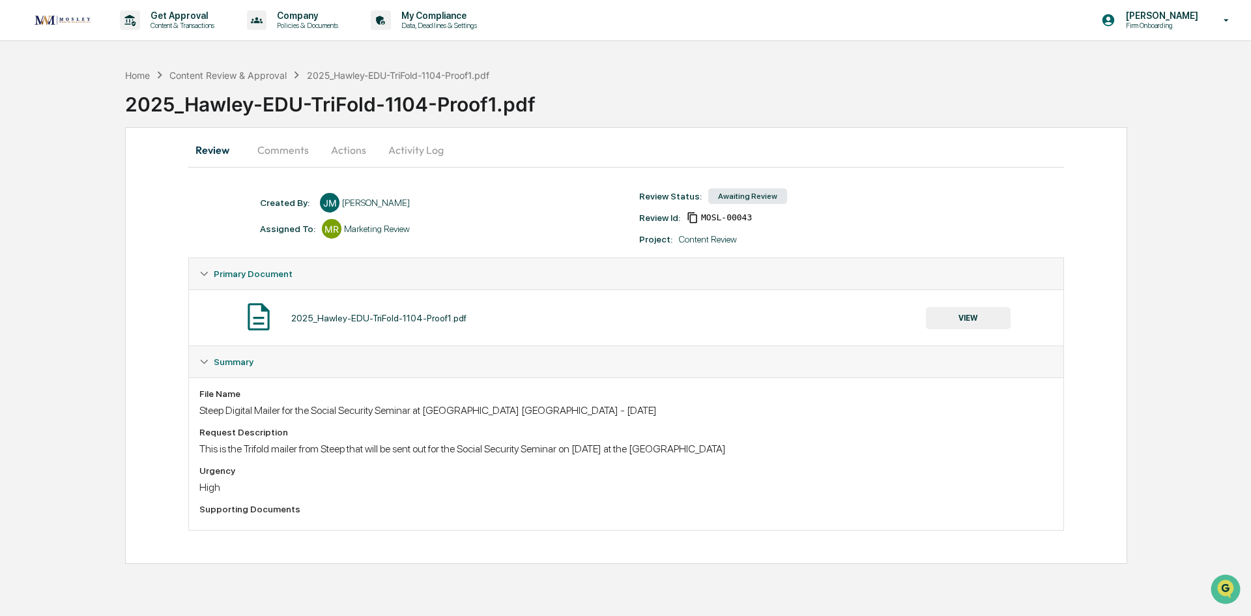
click at [353, 148] on button "Actions" at bounding box center [348, 149] width 59 height 31
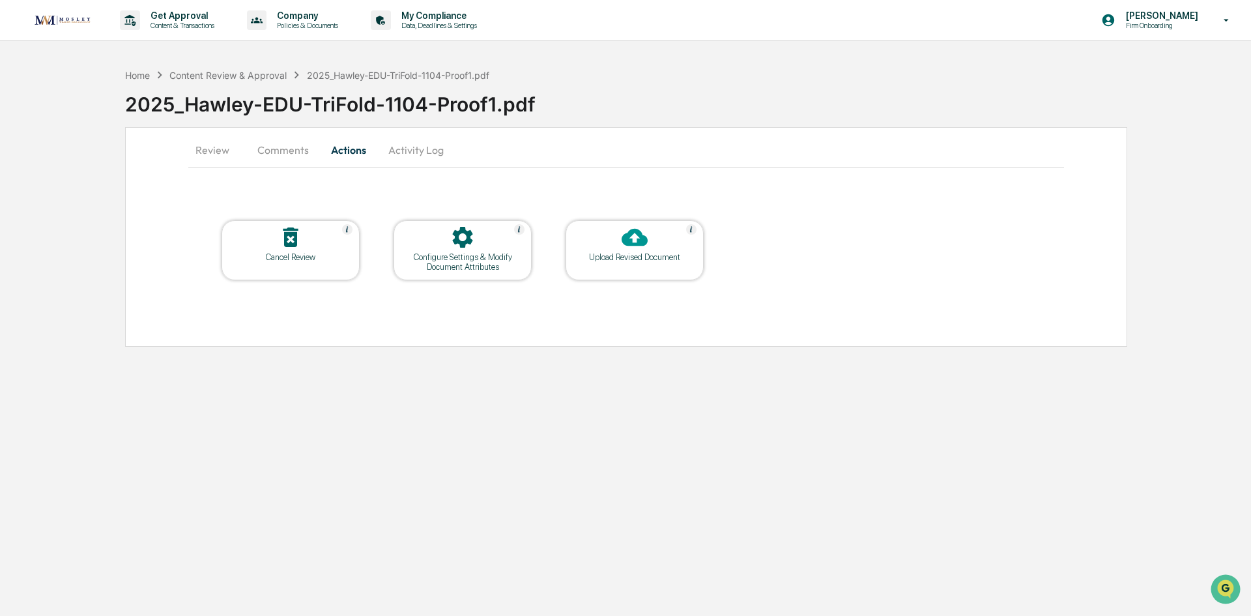
click at [319, 253] on div "Cancel Review" at bounding box center [290, 257] width 117 height 10
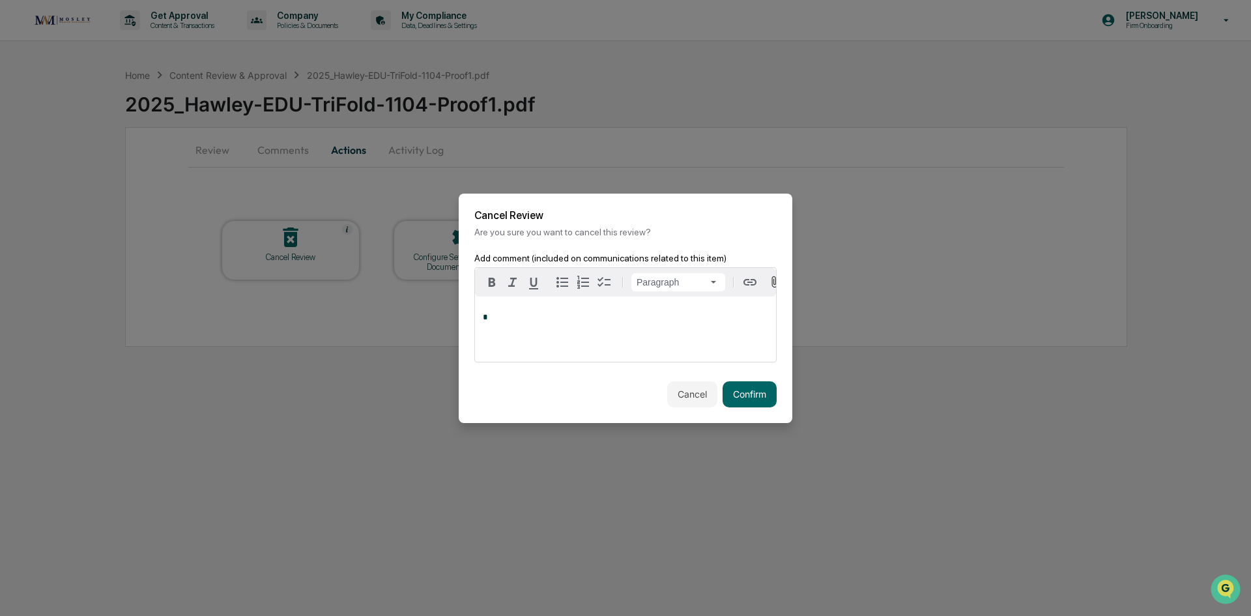
click at [685, 392] on button "Cancel" at bounding box center [692, 394] width 50 height 26
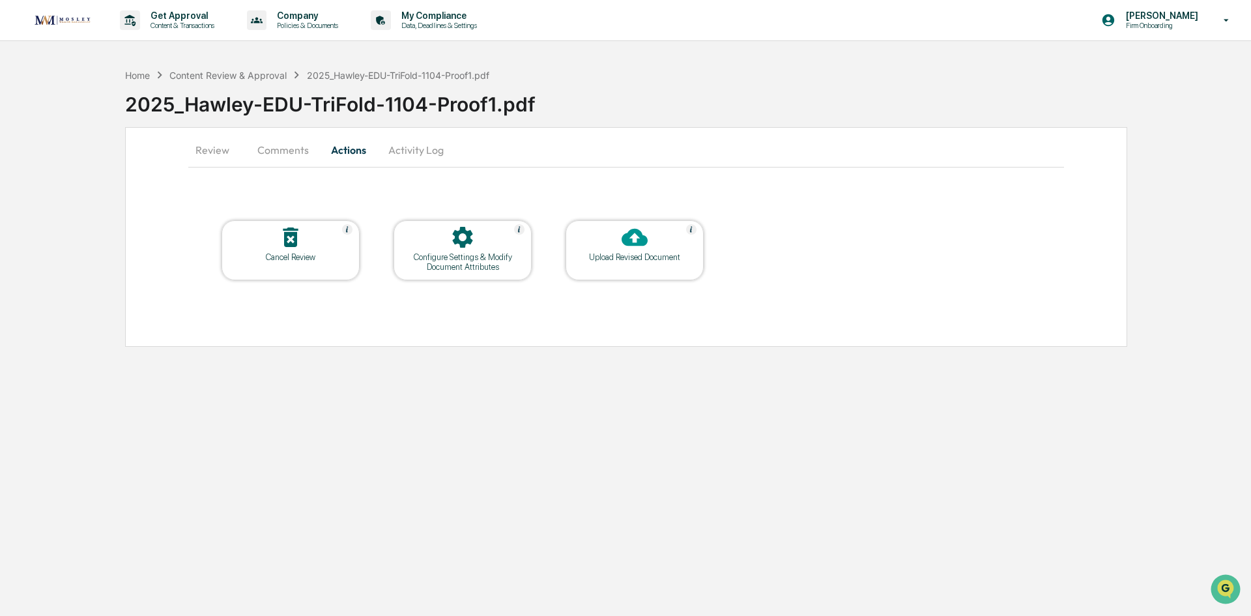
click at [629, 258] on div "Upload Revised Document" at bounding box center [634, 257] width 117 height 10
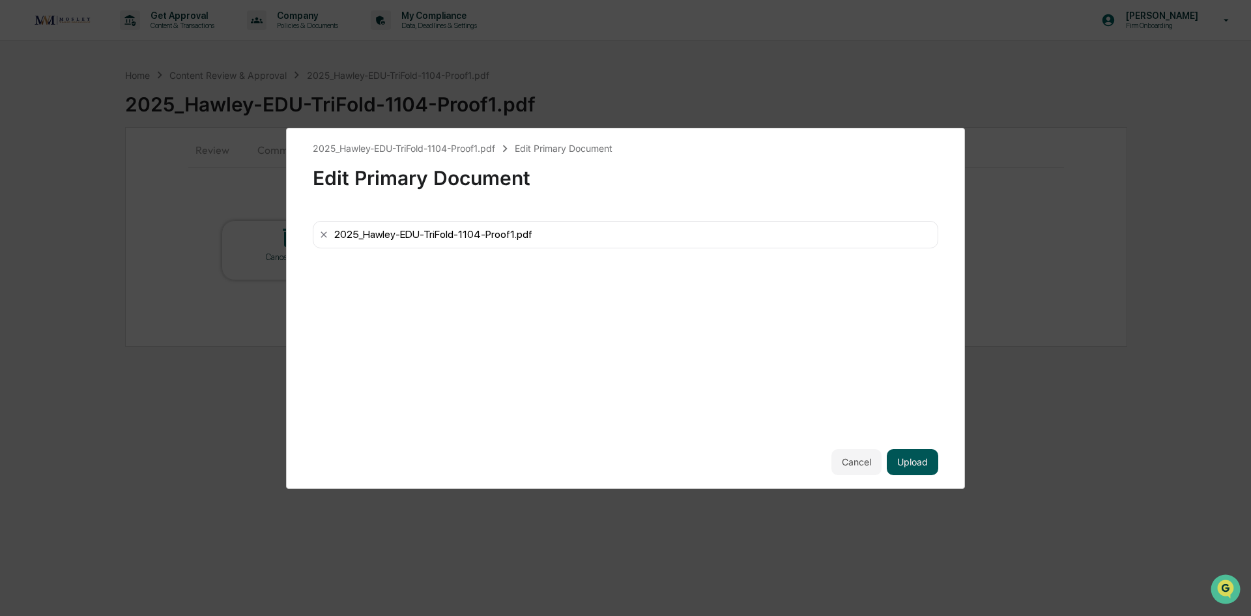
click at [915, 462] on button "Upload" at bounding box center [912, 462] width 51 height 26
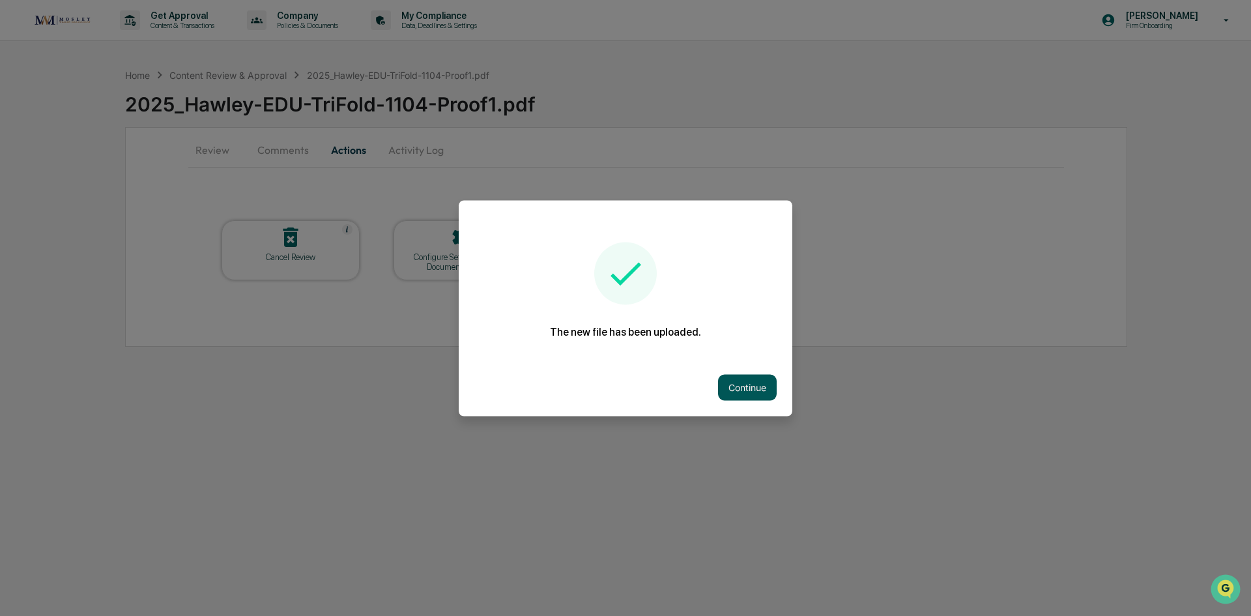
click at [738, 375] on button "Continue" at bounding box center [747, 387] width 59 height 26
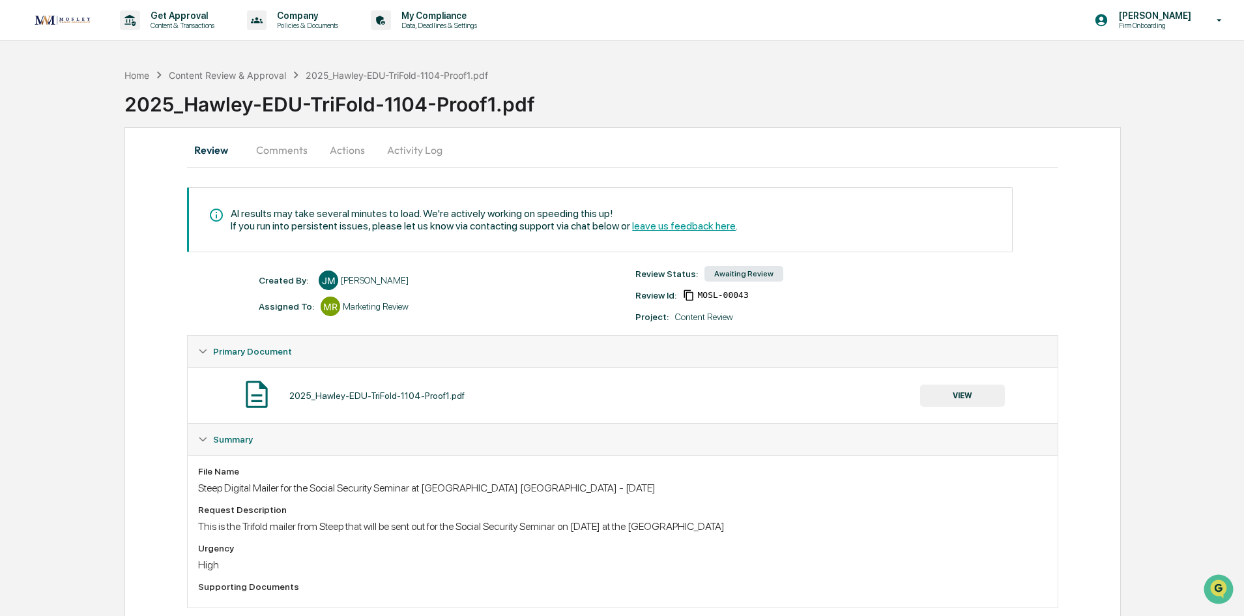
click at [956, 397] on button "VIEW" at bounding box center [962, 395] width 85 height 22
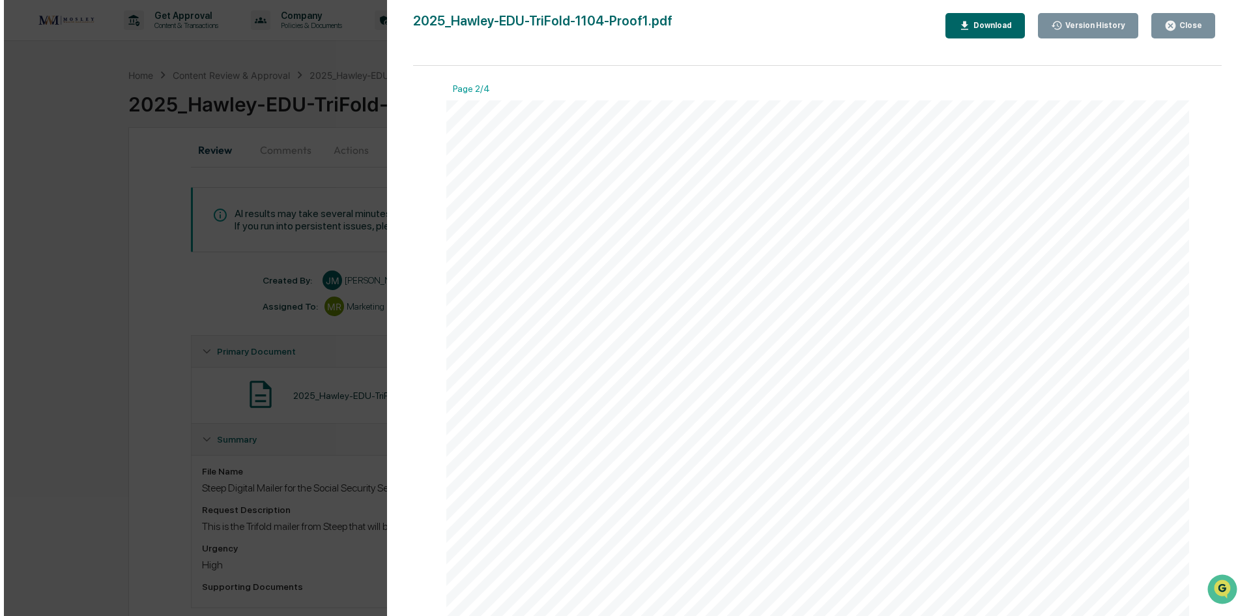
scroll to position [1303, 0]
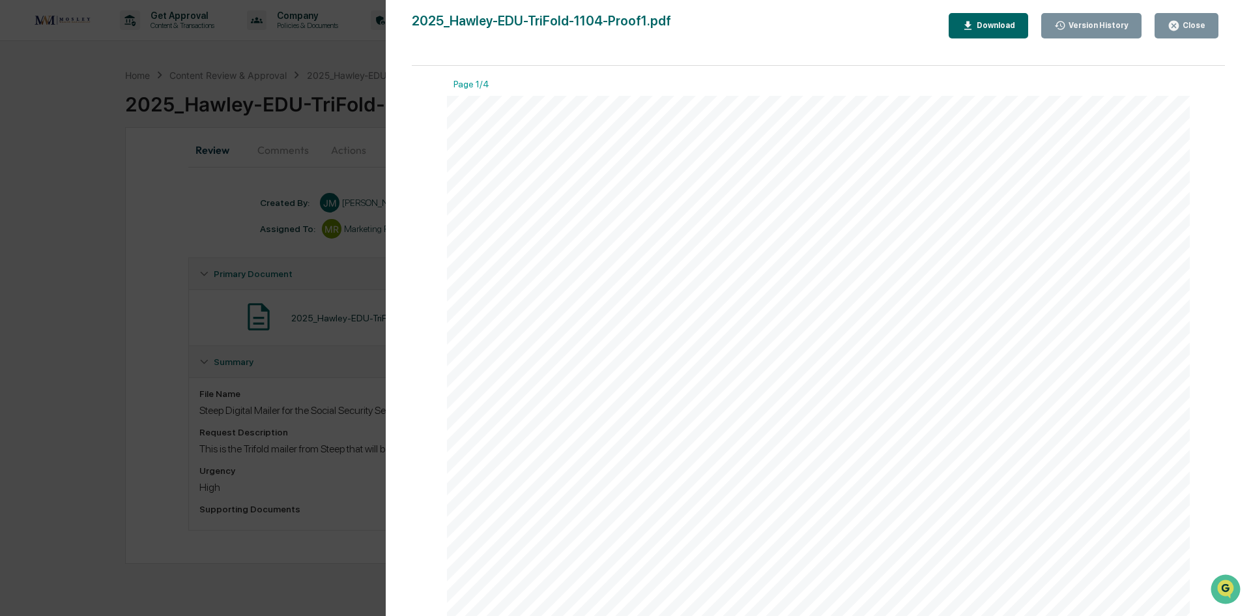
click at [1185, 26] on div "Close" at bounding box center [1192, 25] width 25 height 9
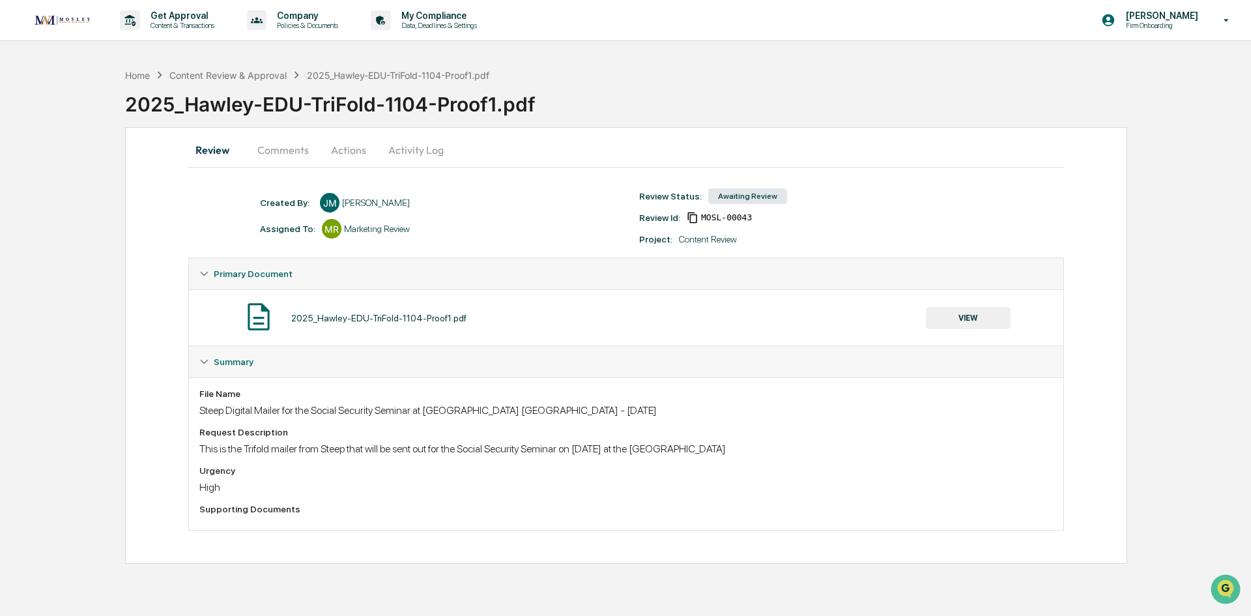
click at [62, 21] on img at bounding box center [62, 20] width 63 height 17
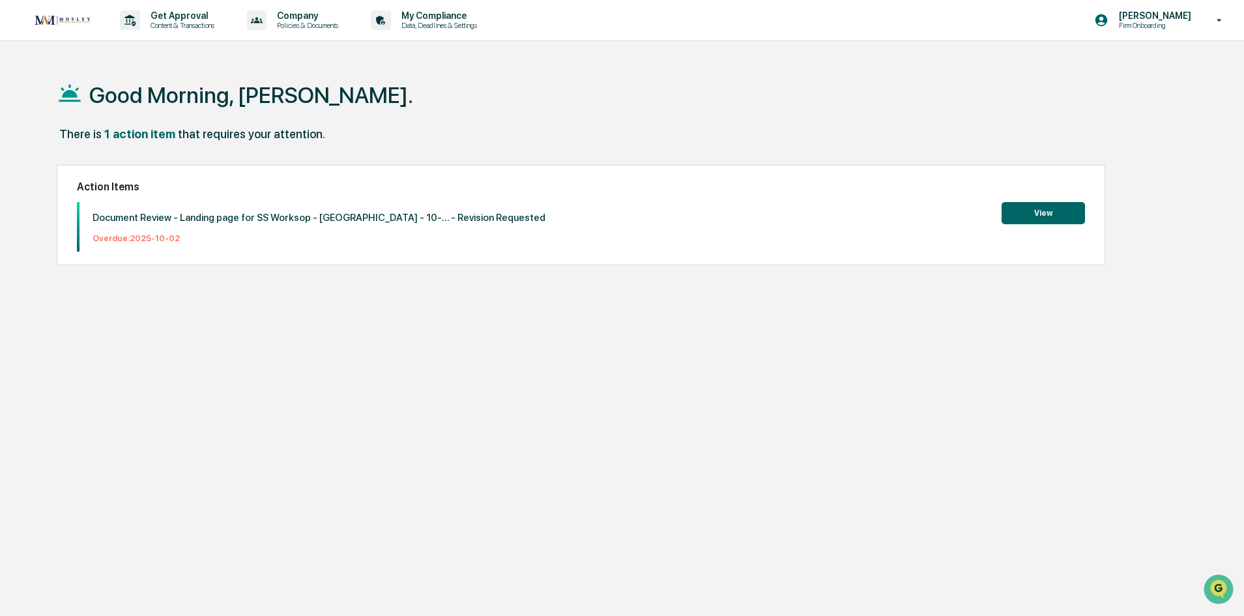
click at [1068, 219] on button "View" at bounding box center [1042, 213] width 83 height 22
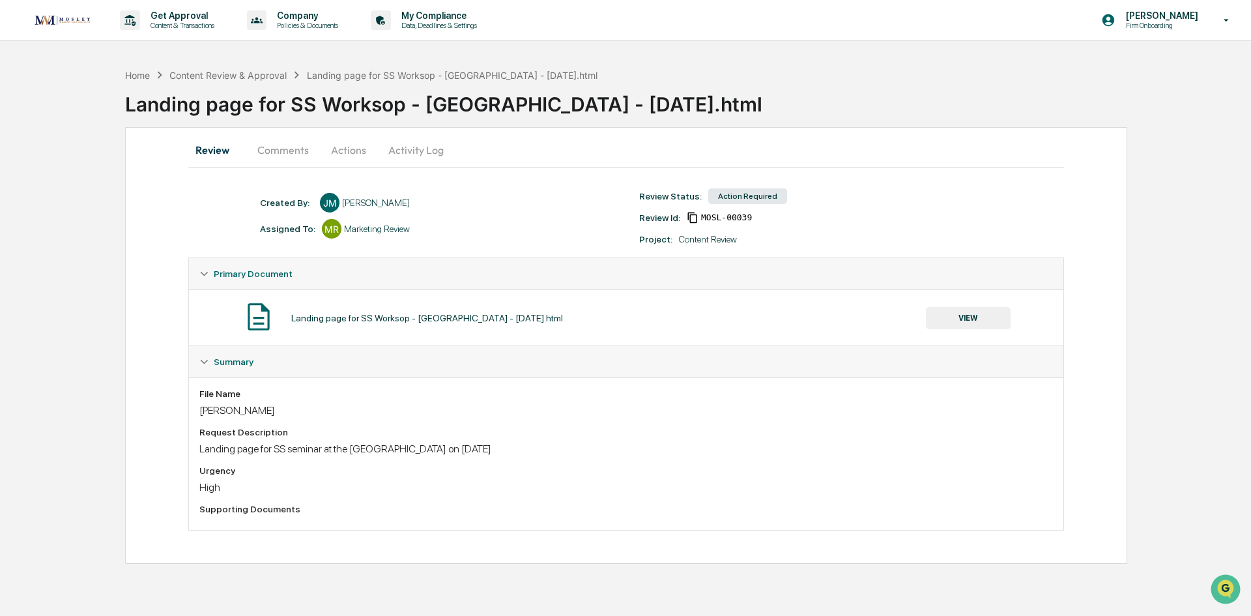
click at [954, 318] on button "VIEW" at bounding box center [968, 318] width 85 height 22
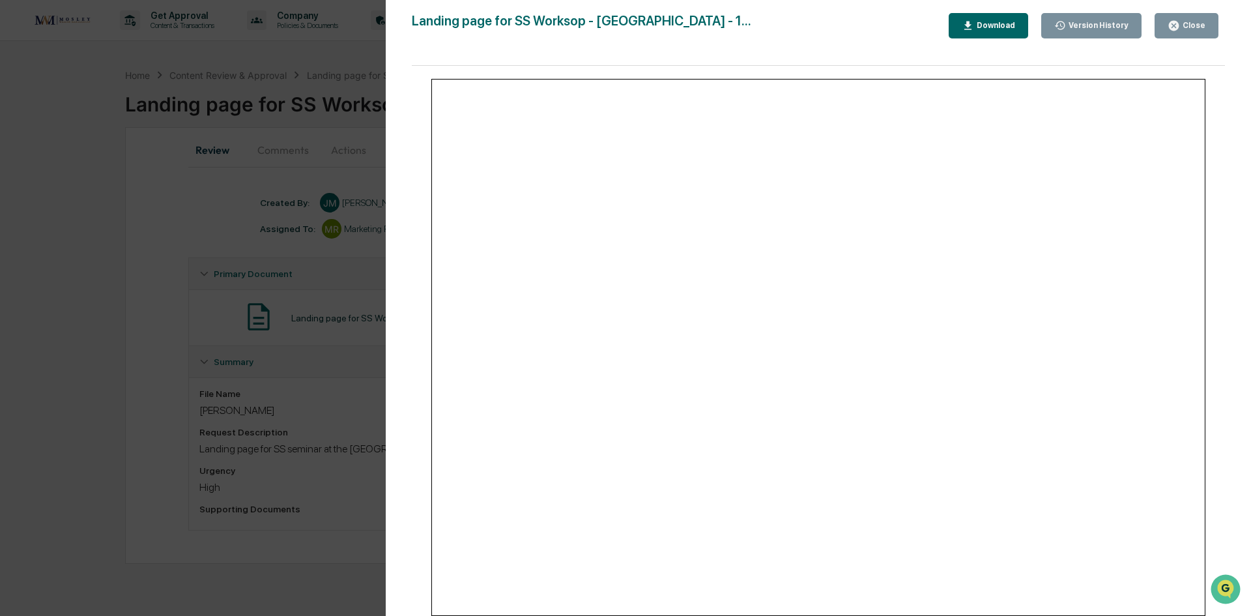
click at [1179, 25] on icon "button" at bounding box center [1174, 26] width 10 height 10
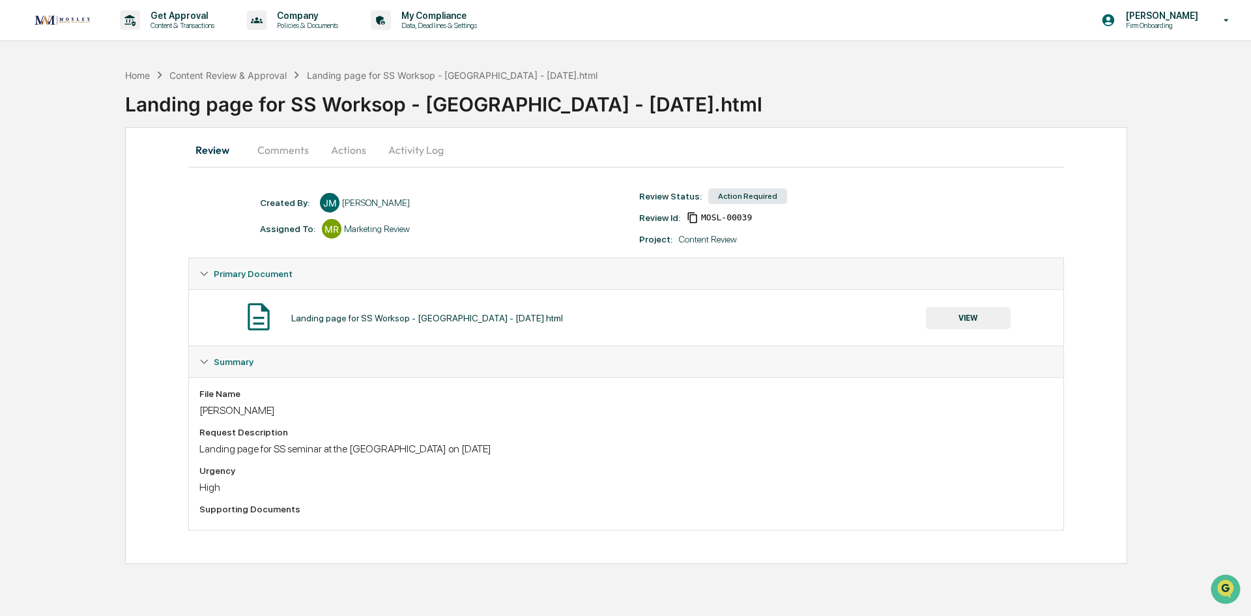
click at [343, 149] on button "Actions" at bounding box center [348, 149] width 59 height 31
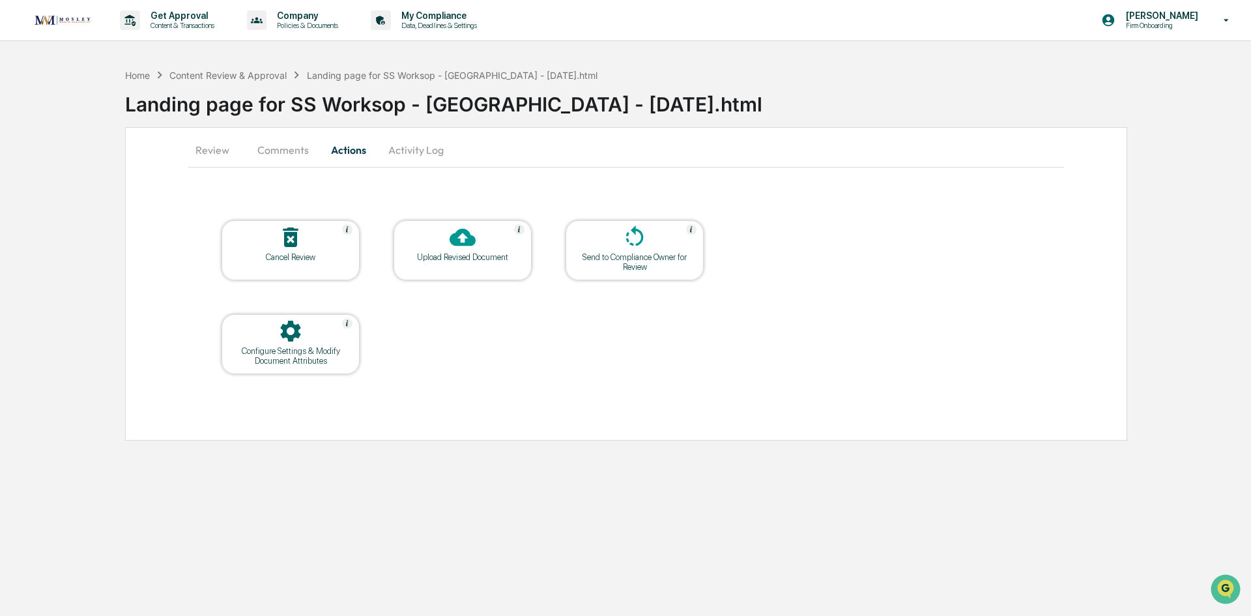
click at [298, 246] on icon at bounding box center [291, 237] width 26 height 26
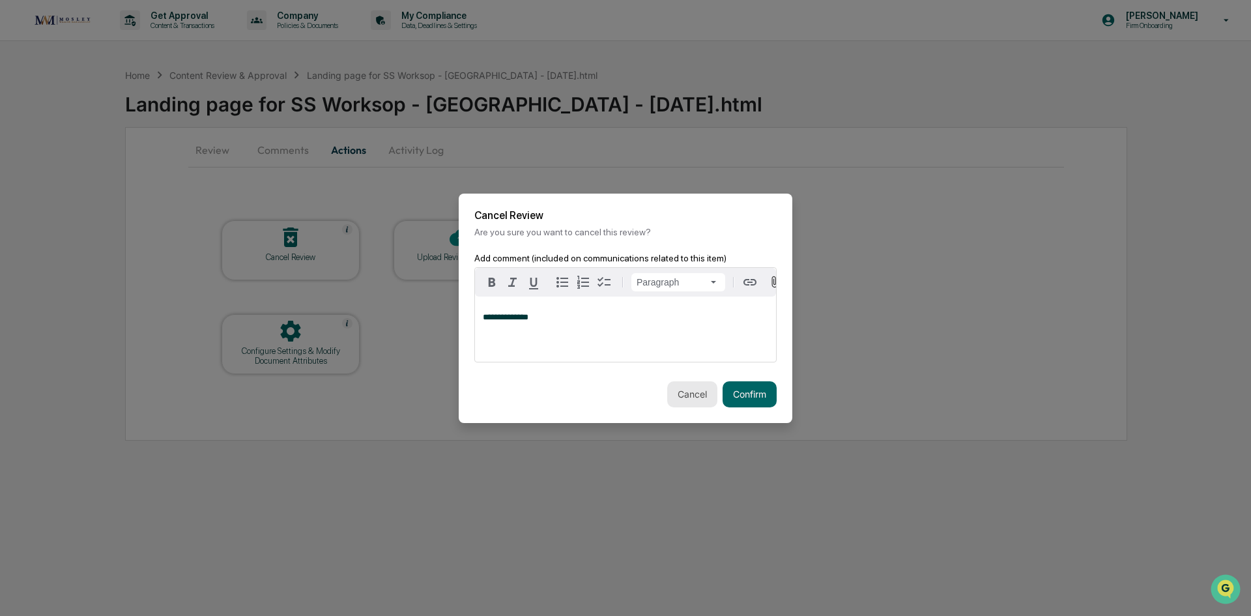
click at [667, 392] on button "Cancel" at bounding box center [692, 394] width 50 height 26
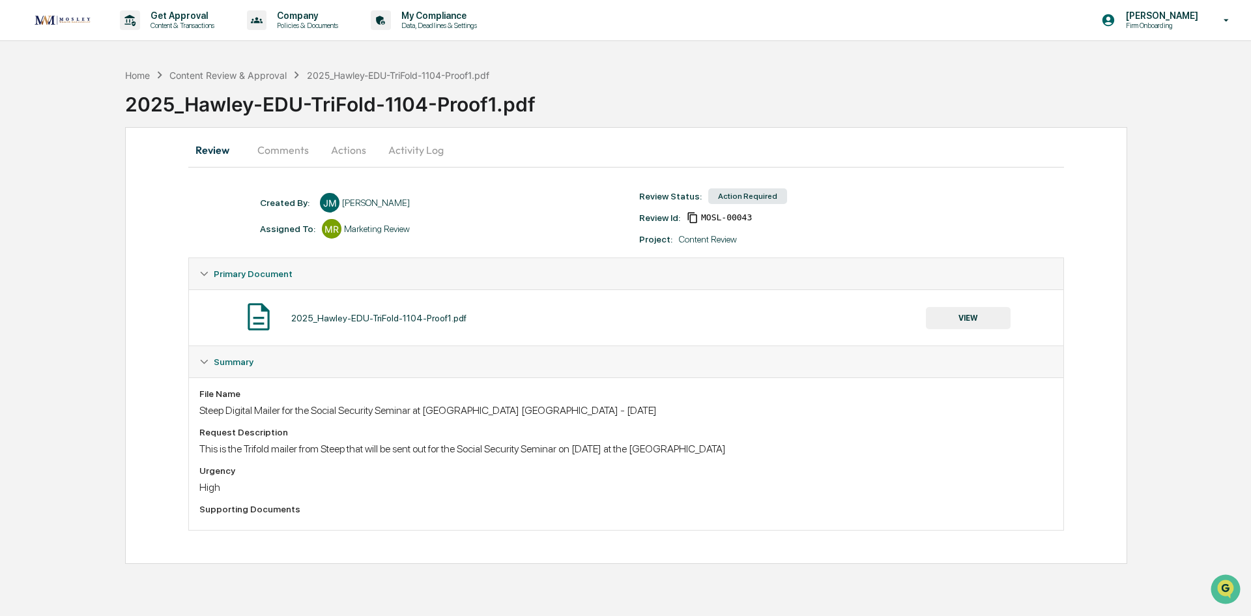
click at [287, 149] on button "Comments" at bounding box center [283, 149] width 72 height 31
